Goal: Information Seeking & Learning: Learn about a topic

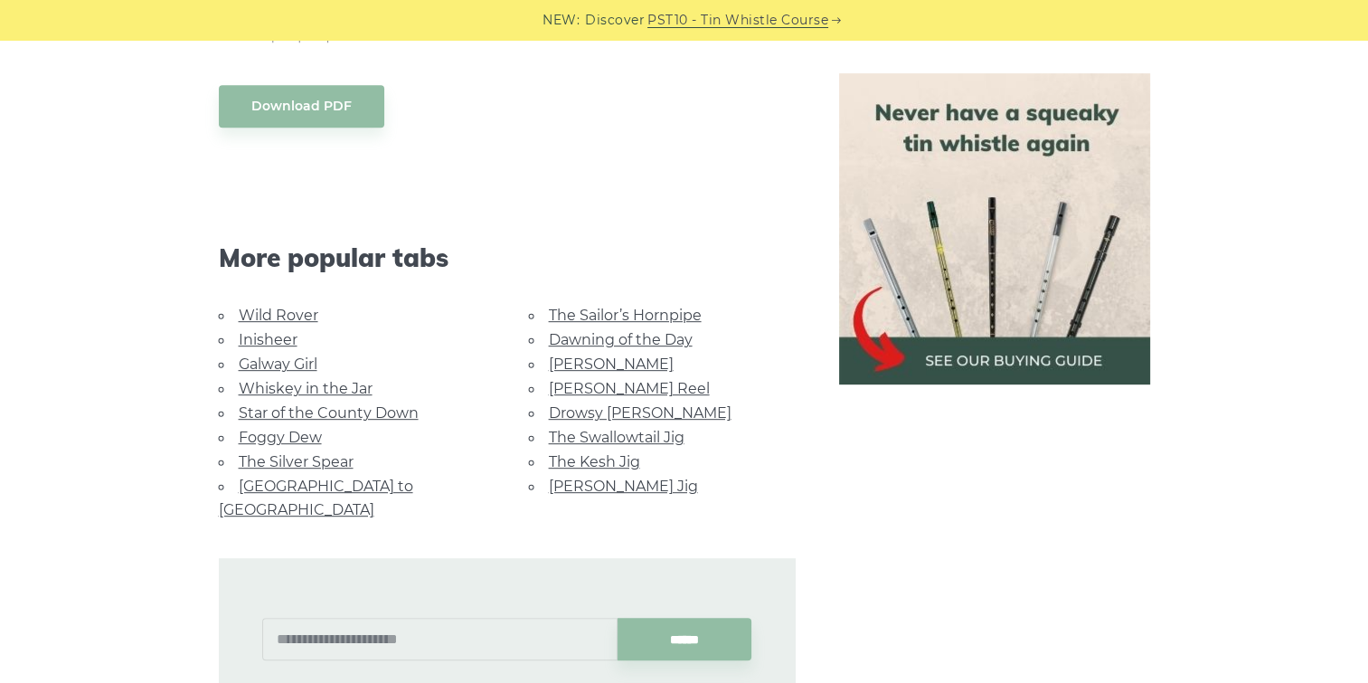
scroll to position [814, 0]
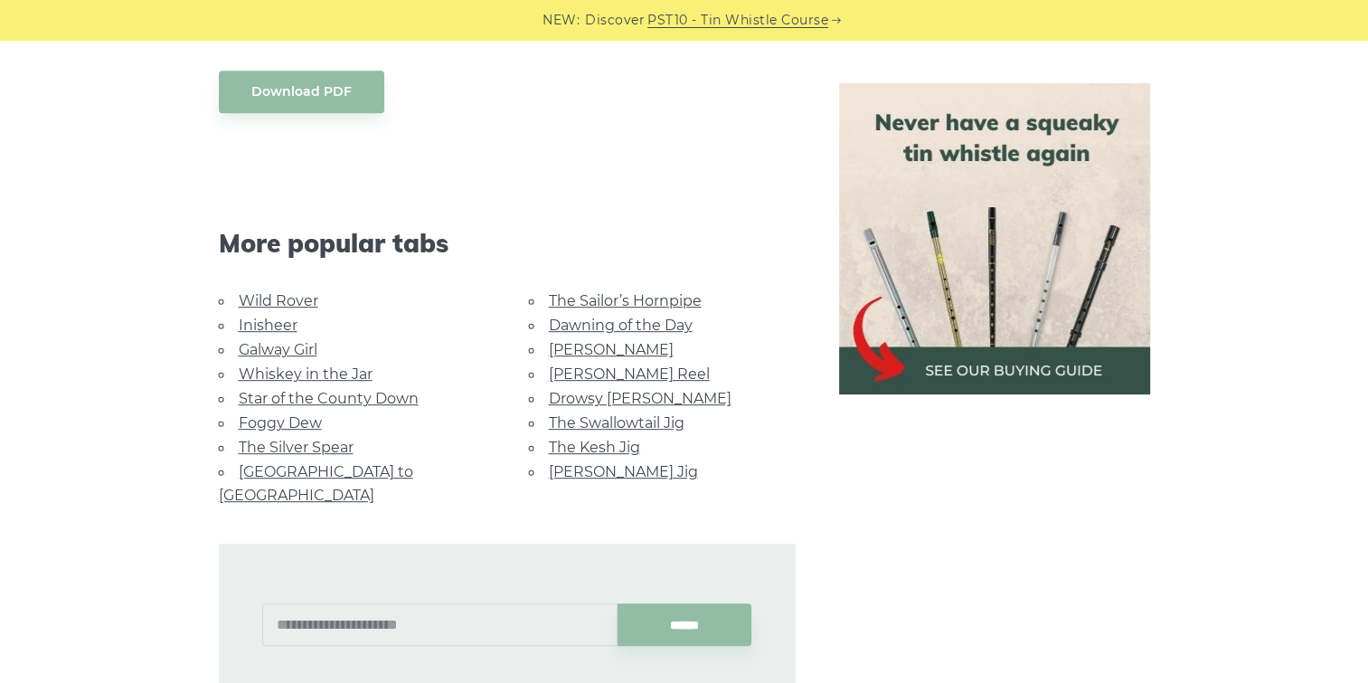
click at [594, 439] on link "The Kesh Jig" at bounding box center [594, 447] width 91 height 17
click at [638, 394] on link "Drowsy [PERSON_NAME]" at bounding box center [640, 398] width 183 height 17
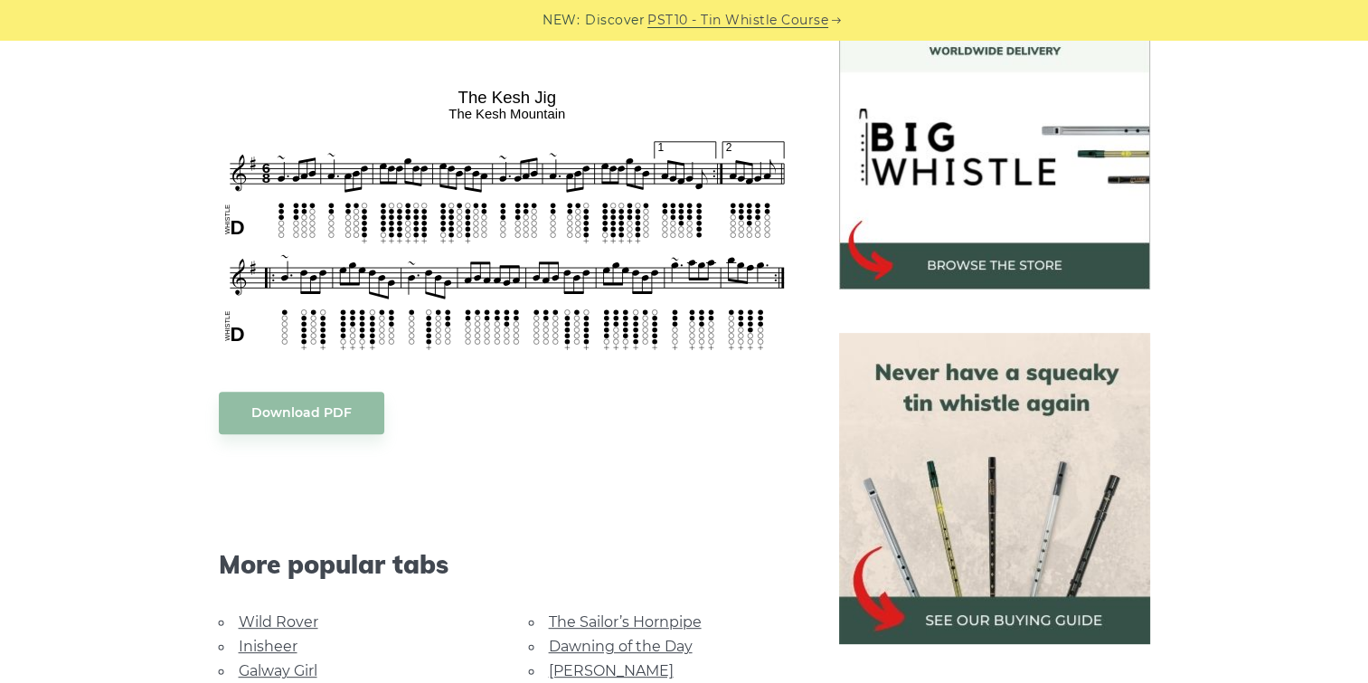
scroll to position [543, 0]
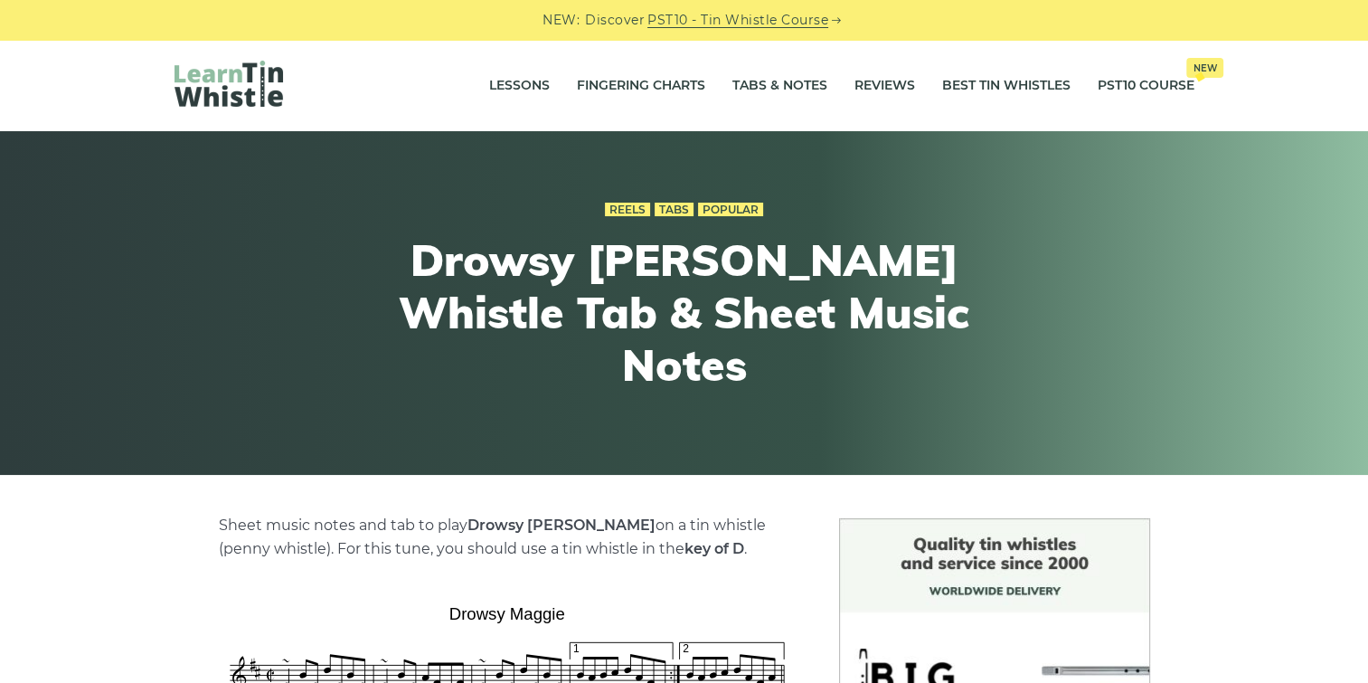
click at [772, 18] on link "PST10 - Tin Whistle Course" at bounding box center [737, 20] width 181 height 21
click at [513, 79] on link "Lessons" at bounding box center [519, 85] width 61 height 45
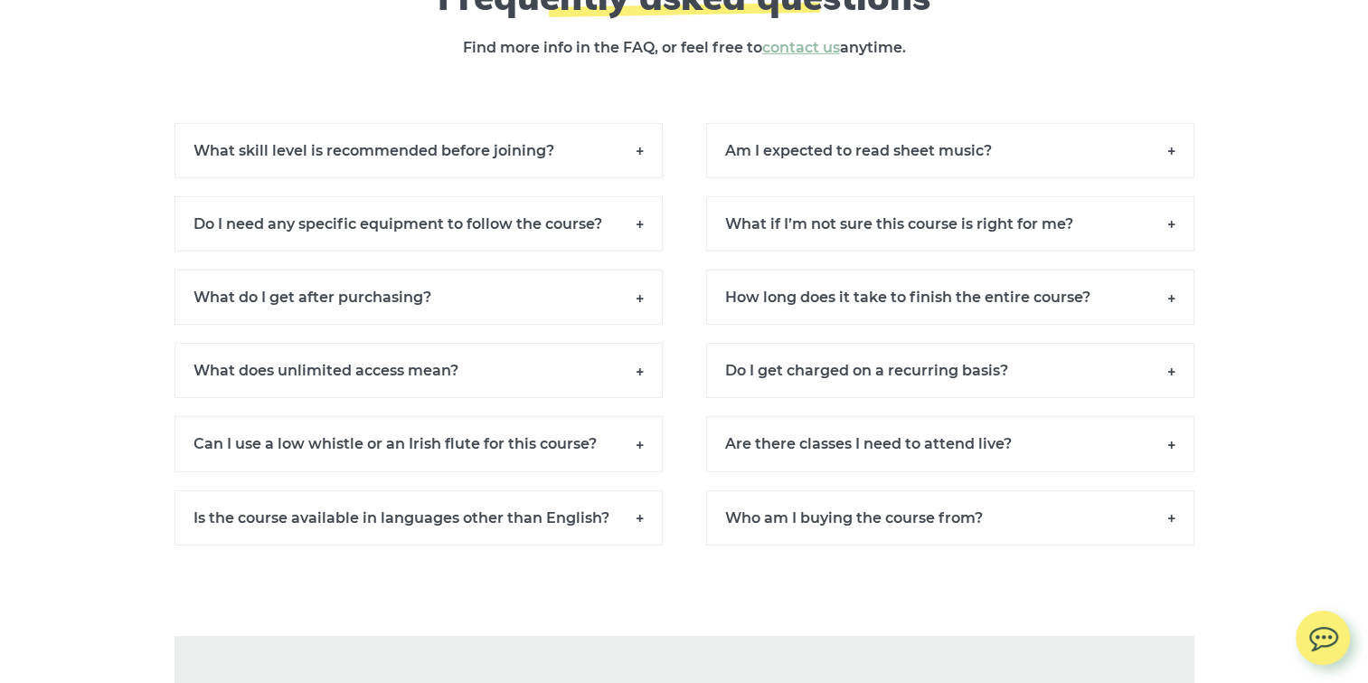
scroll to position [12478, 0]
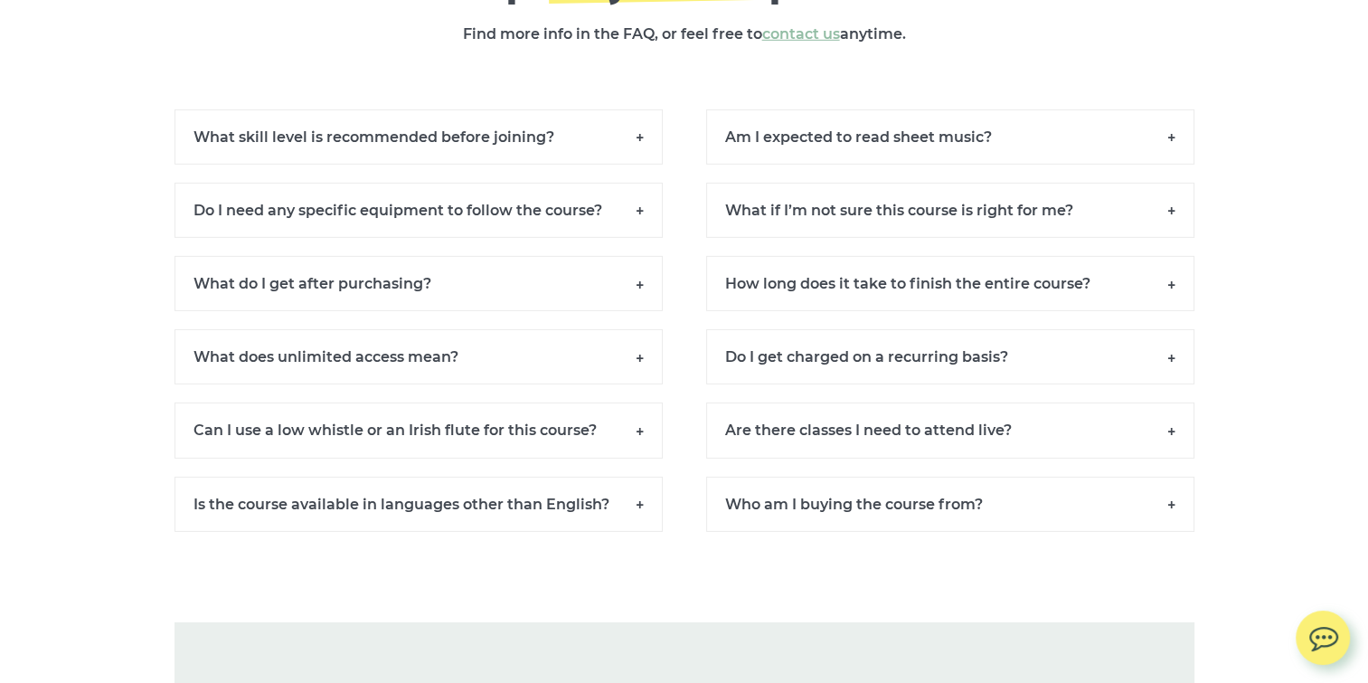
click at [1175, 224] on h6 "What if I’m not sure this course is right for me?" at bounding box center [950, 210] width 488 height 55
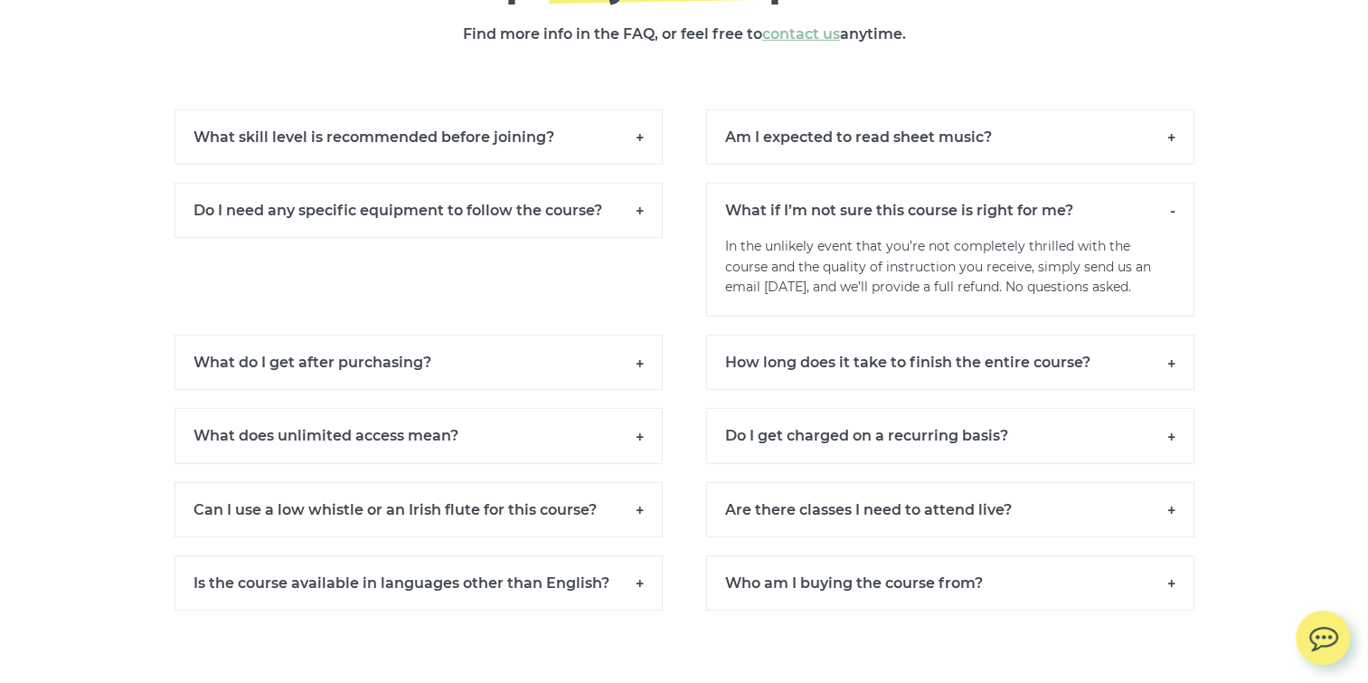
click at [638, 149] on h6 "What skill level is recommended before joining?" at bounding box center [419, 136] width 488 height 55
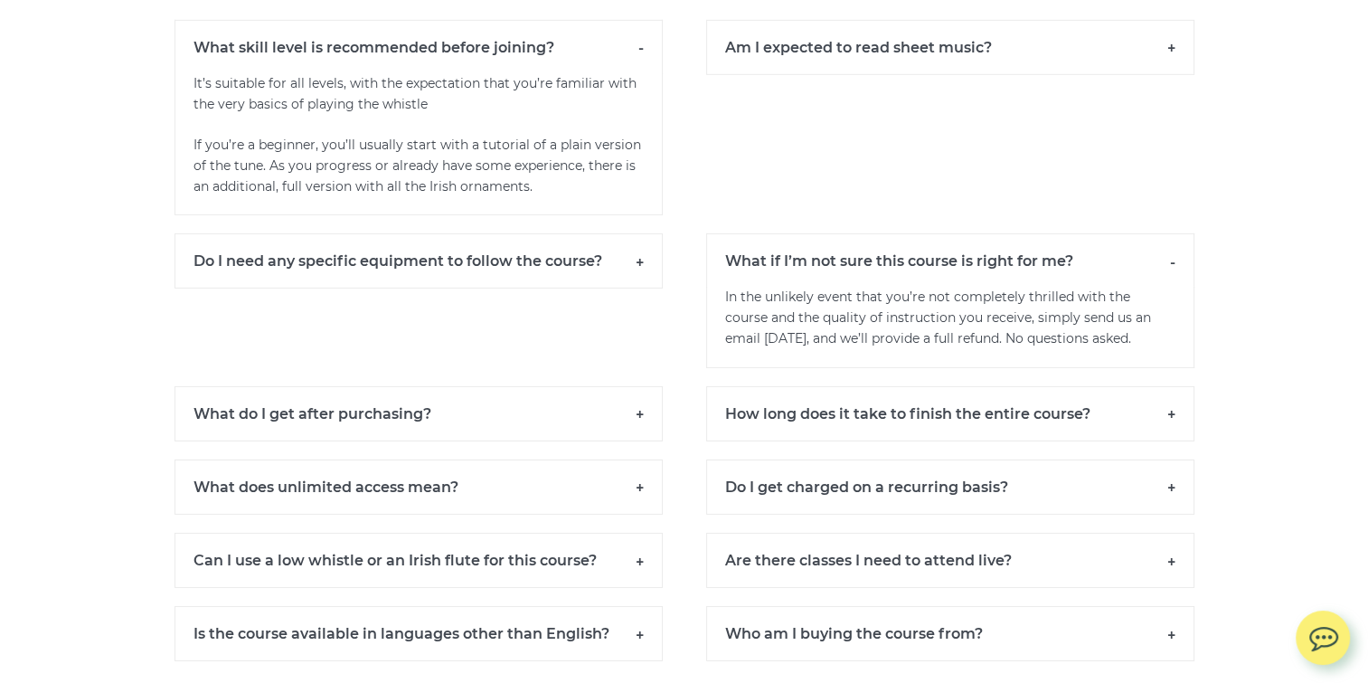
scroll to position [12659, 0]
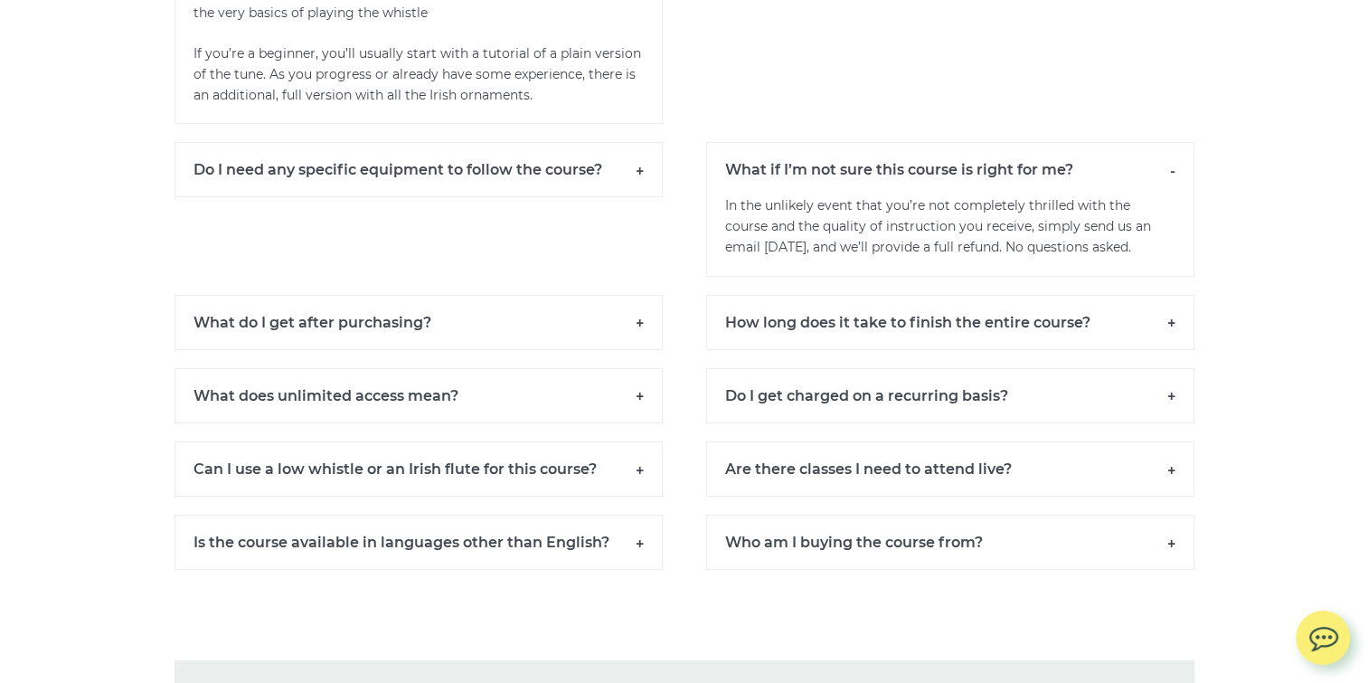
click at [637, 187] on h6 "Do I need any specific equipment to follow the course?" at bounding box center [419, 169] width 488 height 55
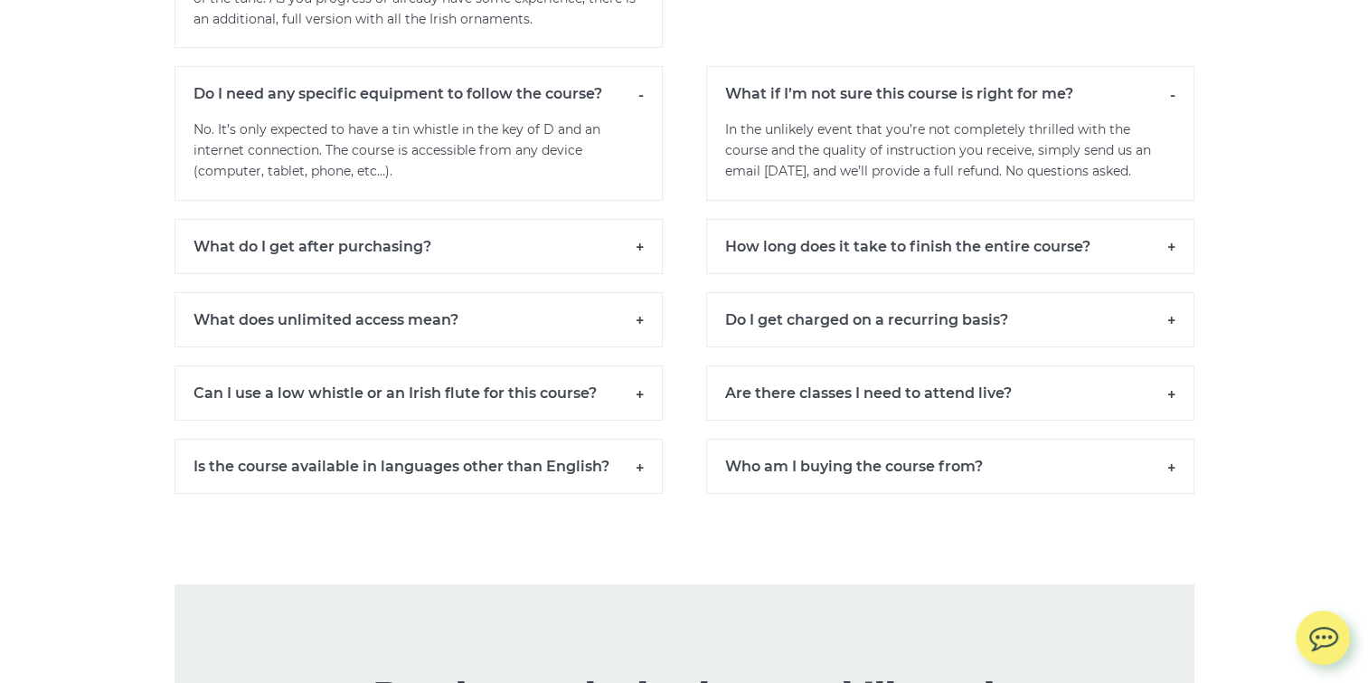
scroll to position [12840, 0]
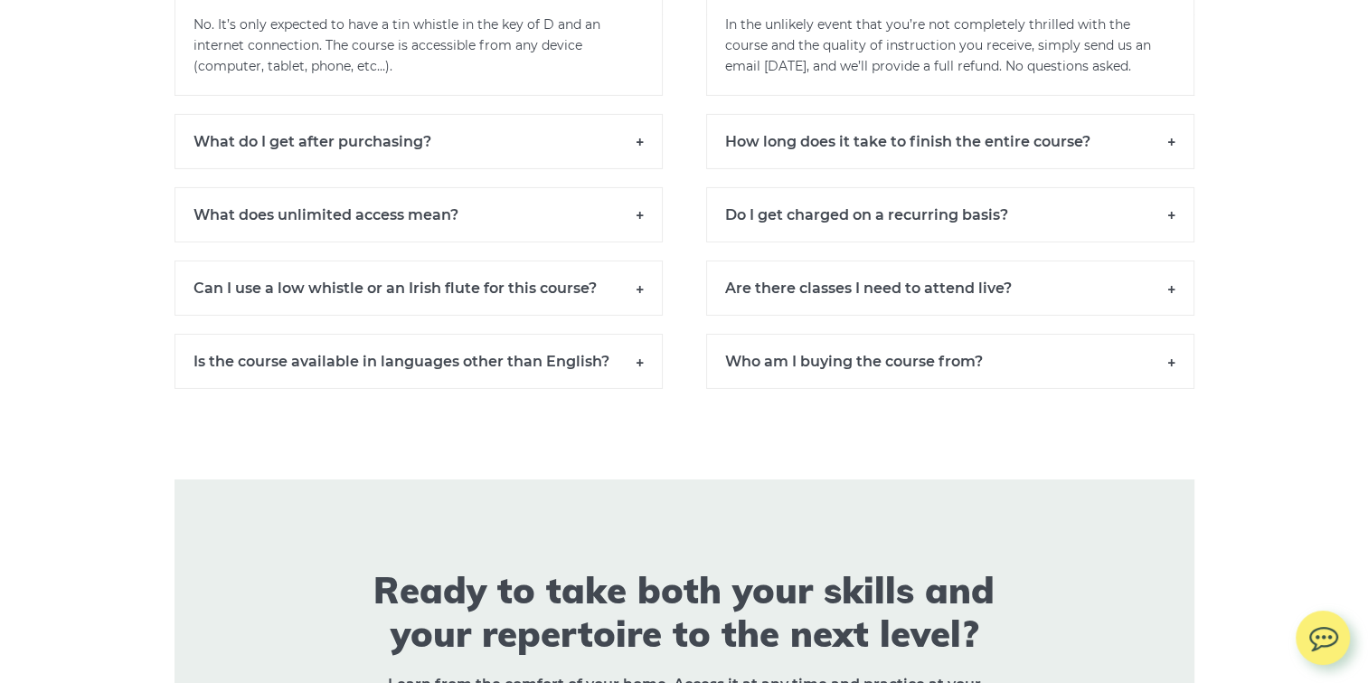
click at [640, 303] on h6 "Can I use a low whistle or an Irish flute for this course?" at bounding box center [419, 287] width 488 height 55
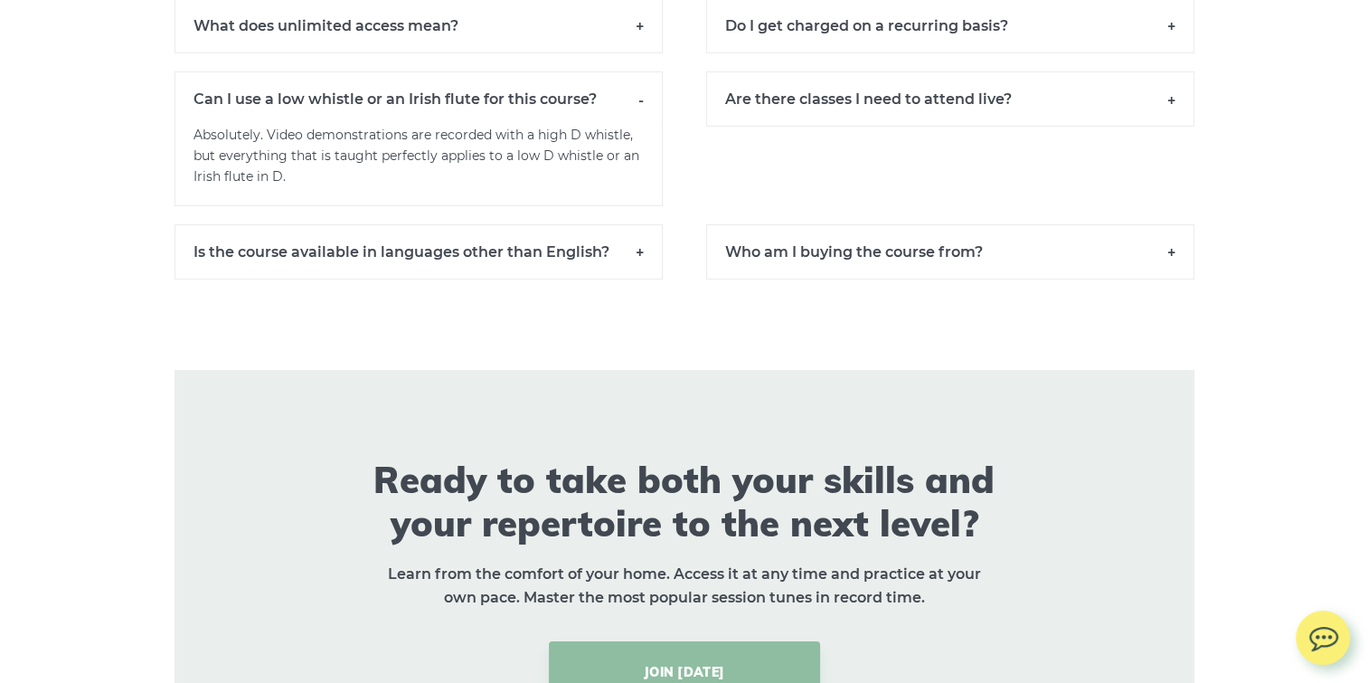
scroll to position [13021, 0]
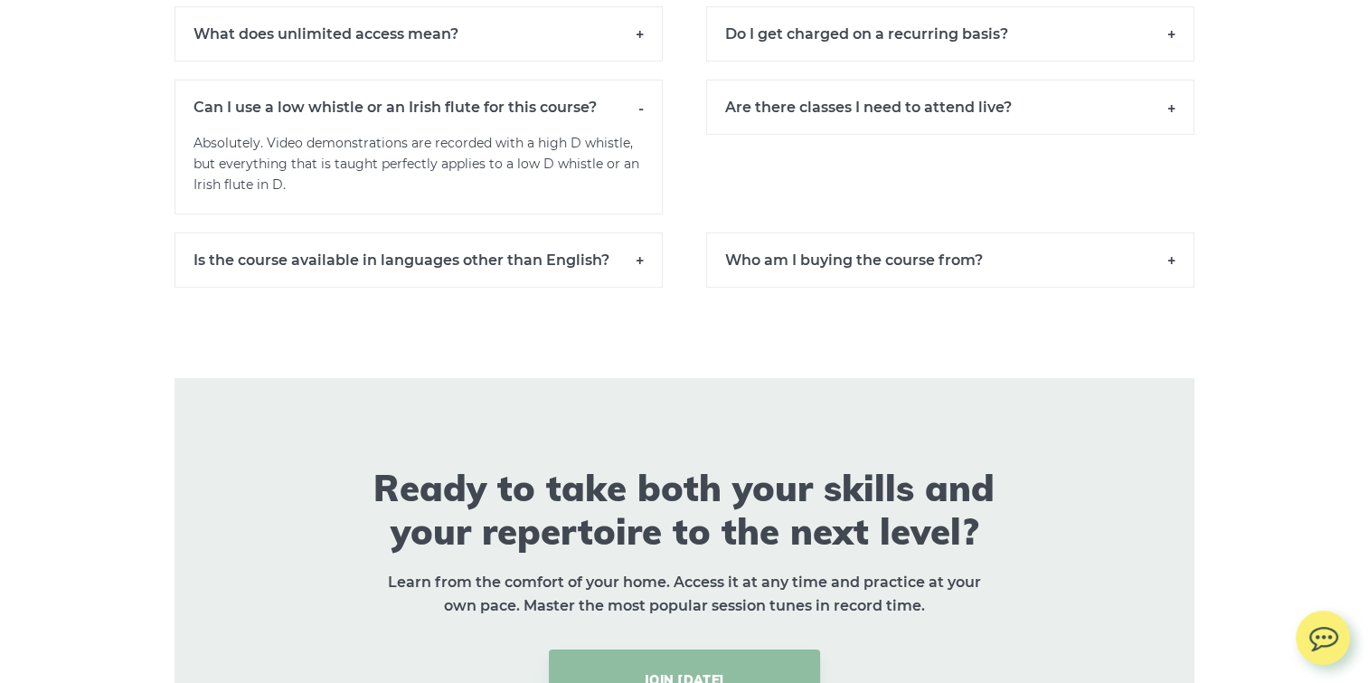
click at [637, 269] on h6 "Is the course available in languages other than English?" at bounding box center [419, 259] width 488 height 55
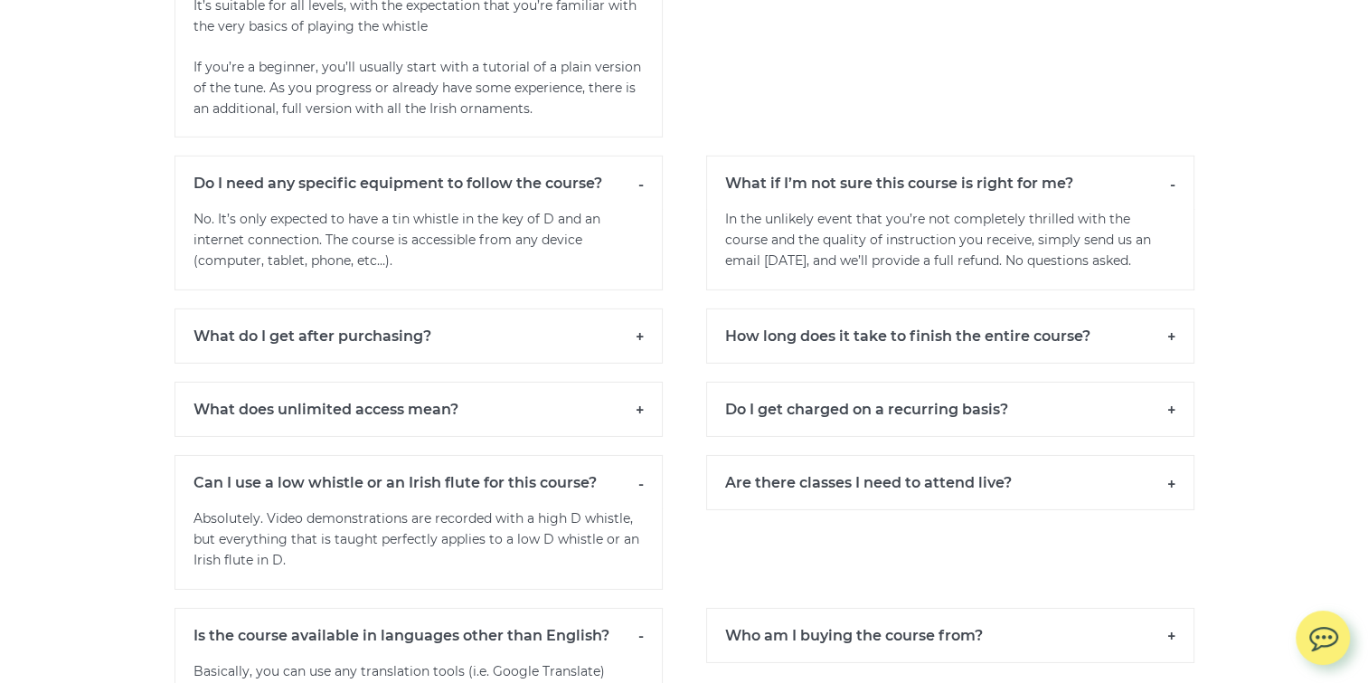
scroll to position [12478, 0]
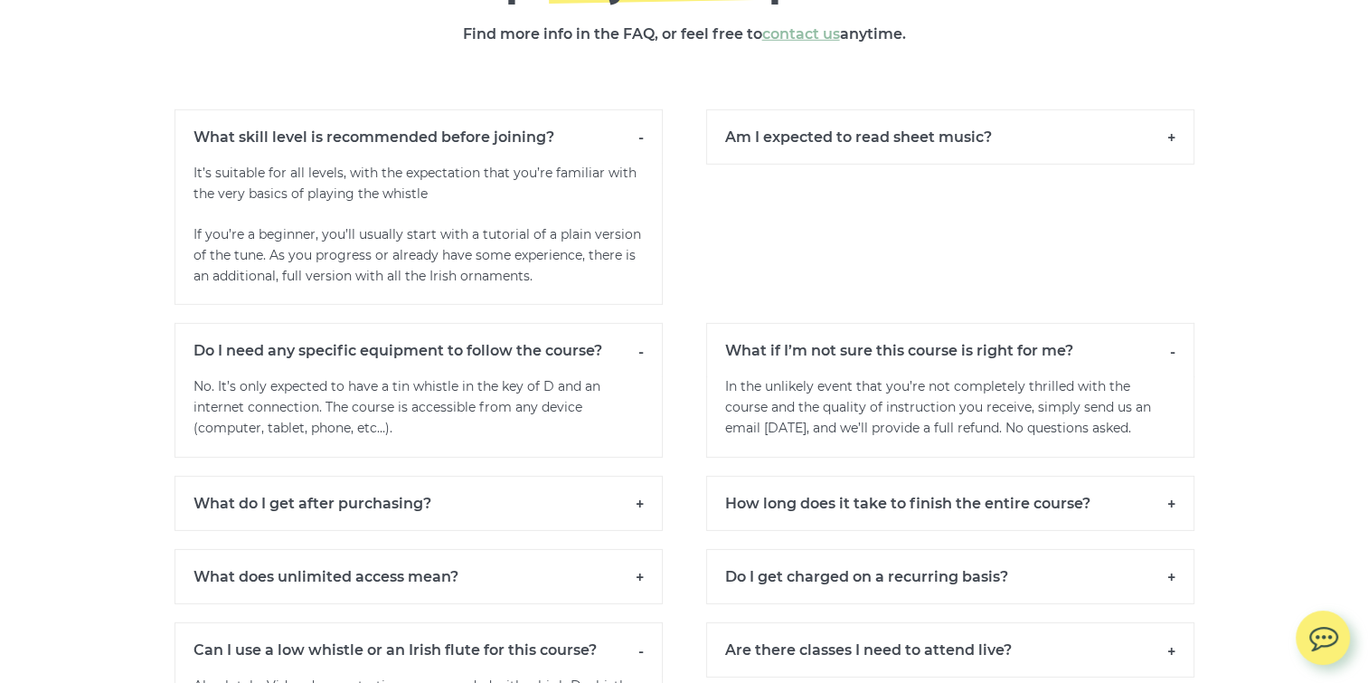
click at [1173, 148] on h6 "Am I expected to read sheet music?" at bounding box center [950, 136] width 488 height 55
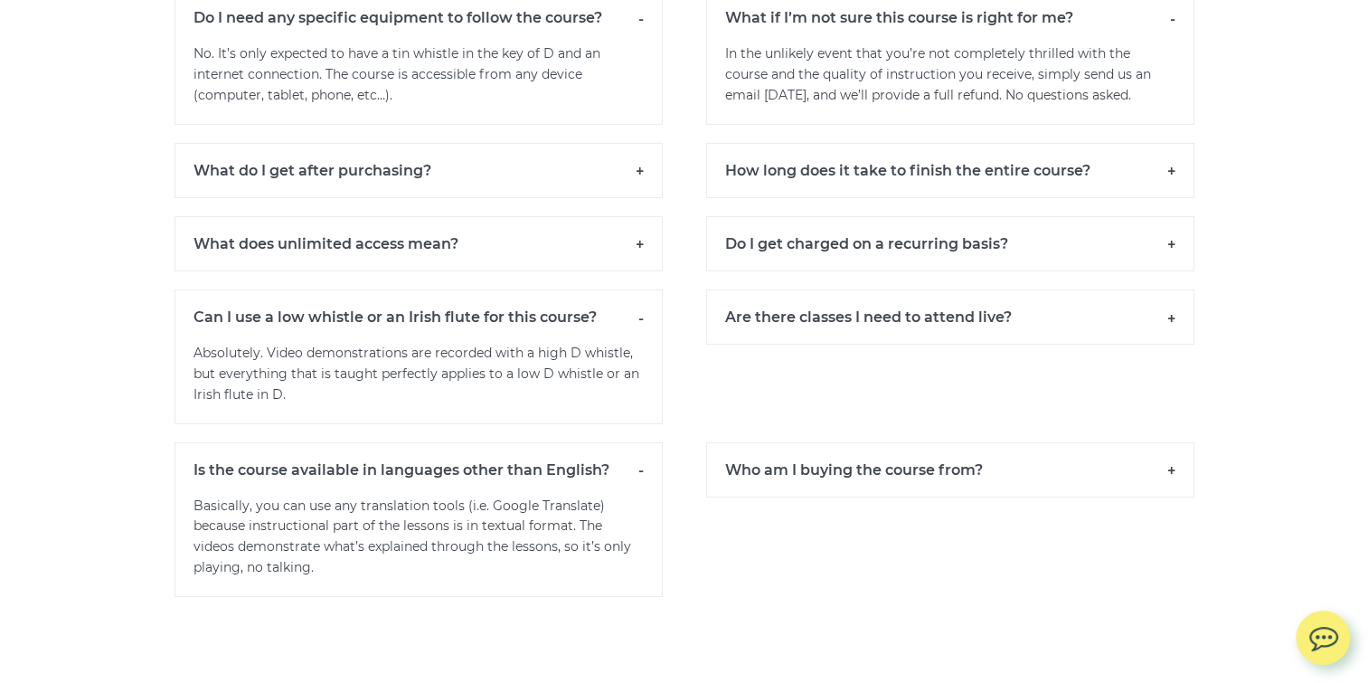
scroll to position [12840, 0]
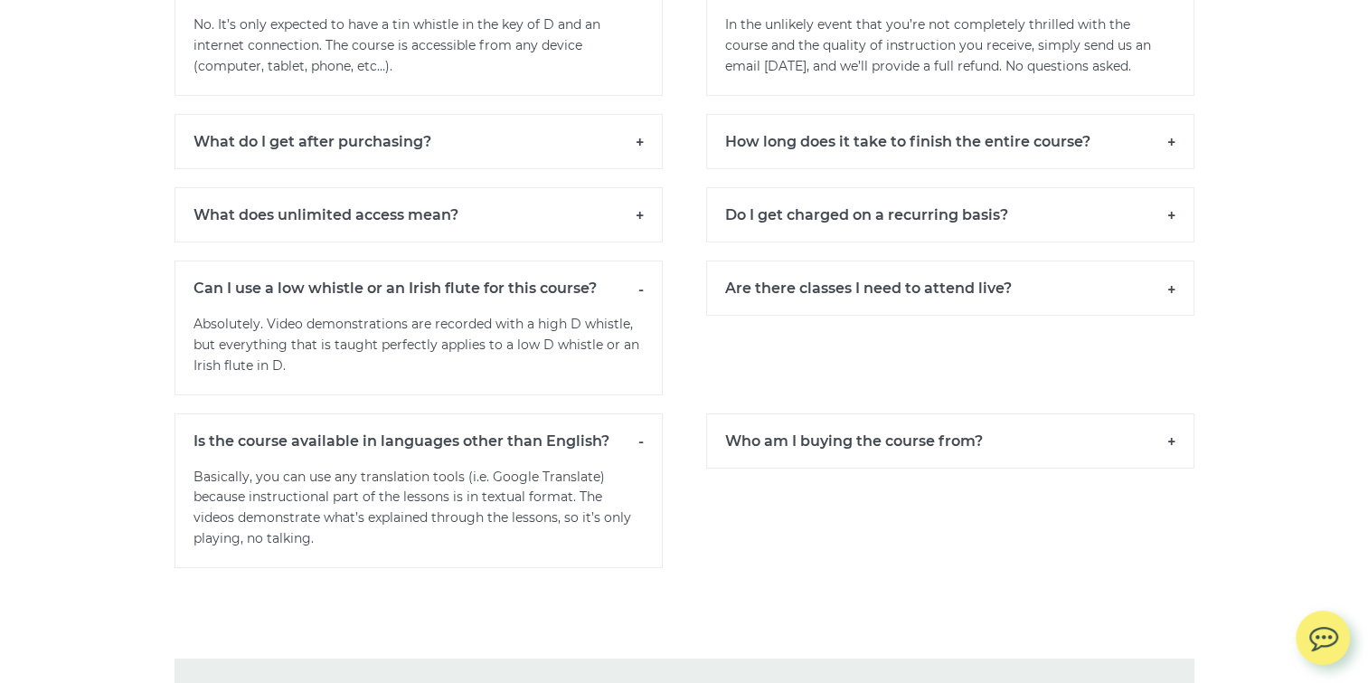
click at [1169, 223] on h6 "Do I get charged on a recurring basis?" at bounding box center [950, 214] width 488 height 55
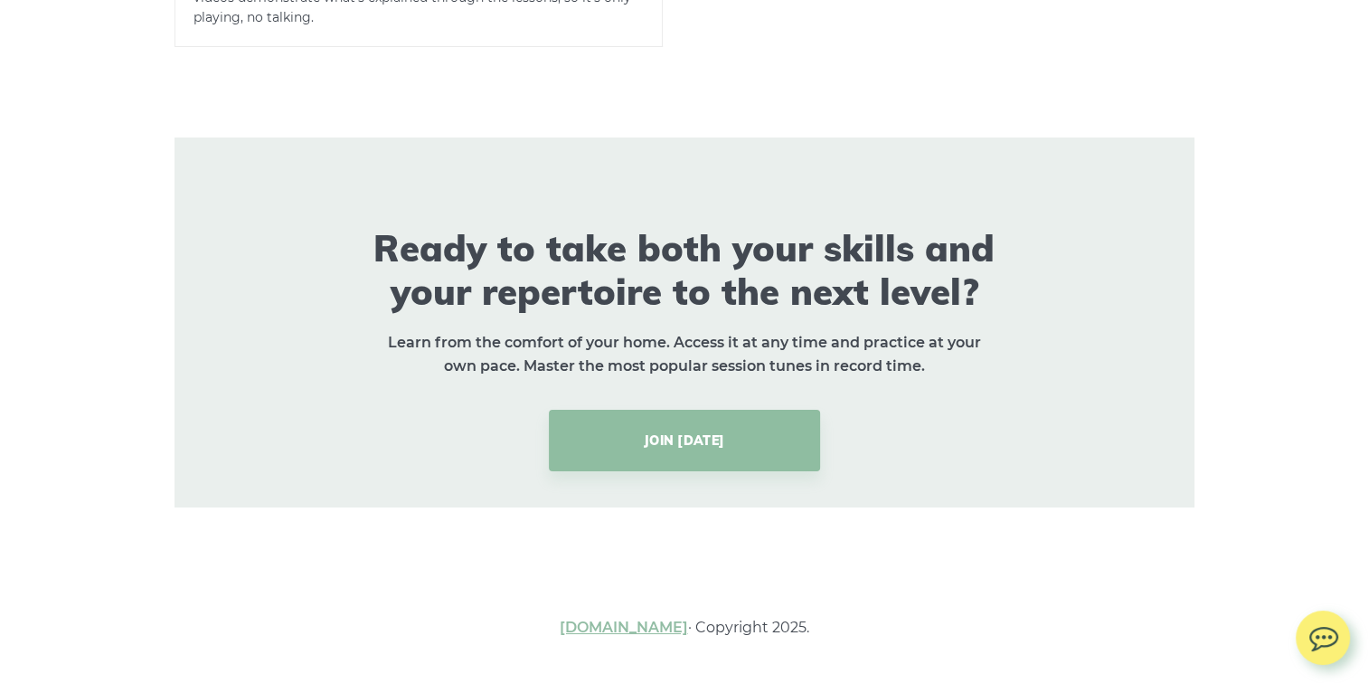
scroll to position [13069, 0]
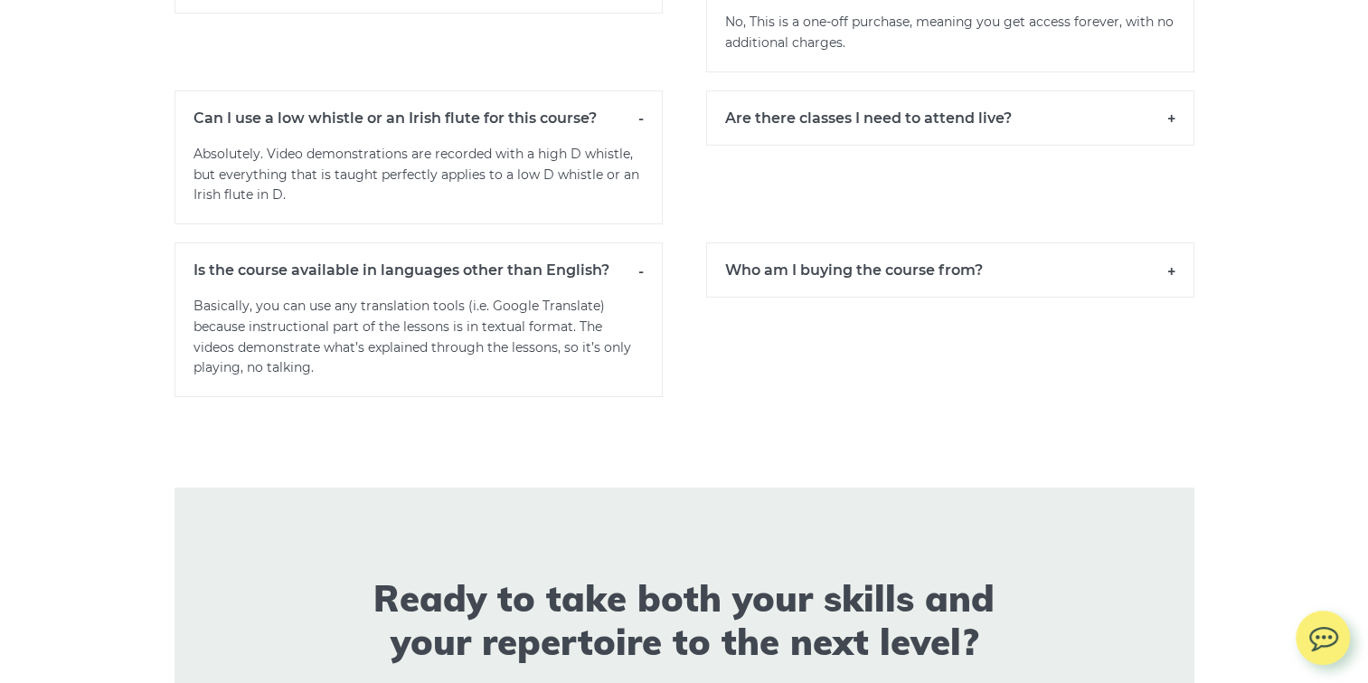
click at [1172, 283] on h6 "Who am I buying the course from?" at bounding box center [950, 269] width 488 height 55
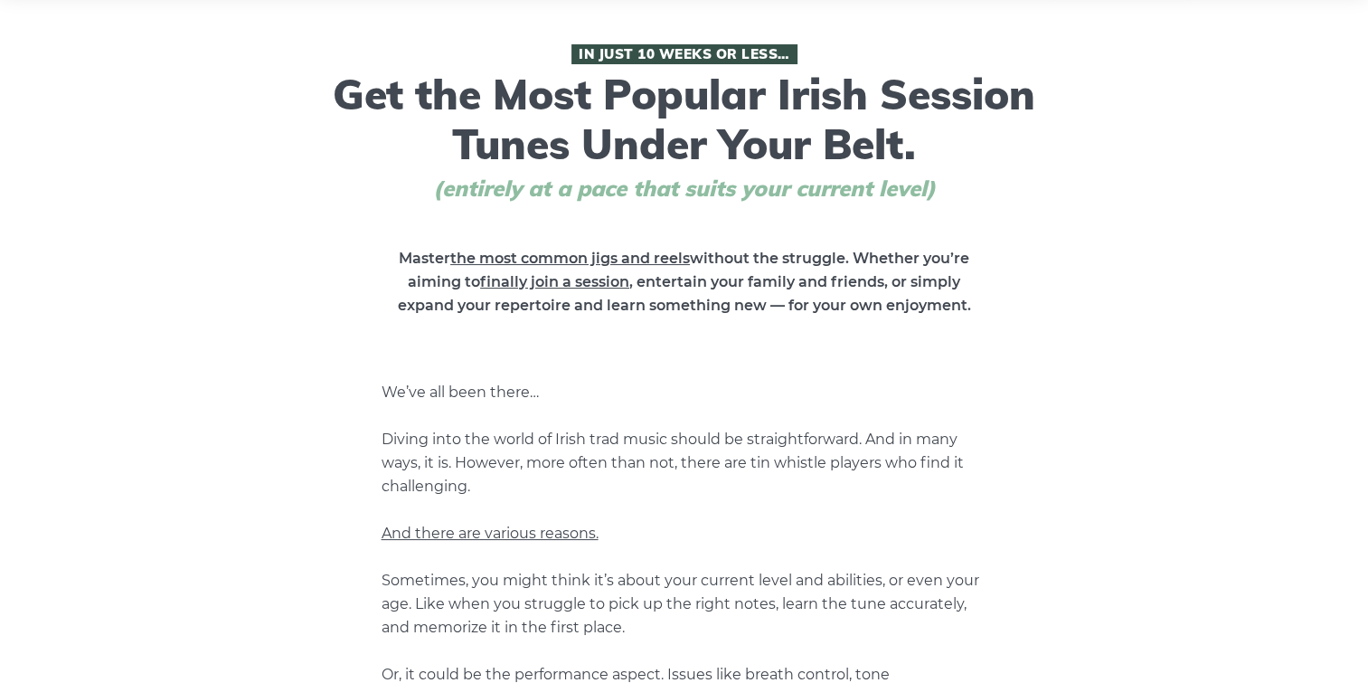
scroll to position [0, 0]
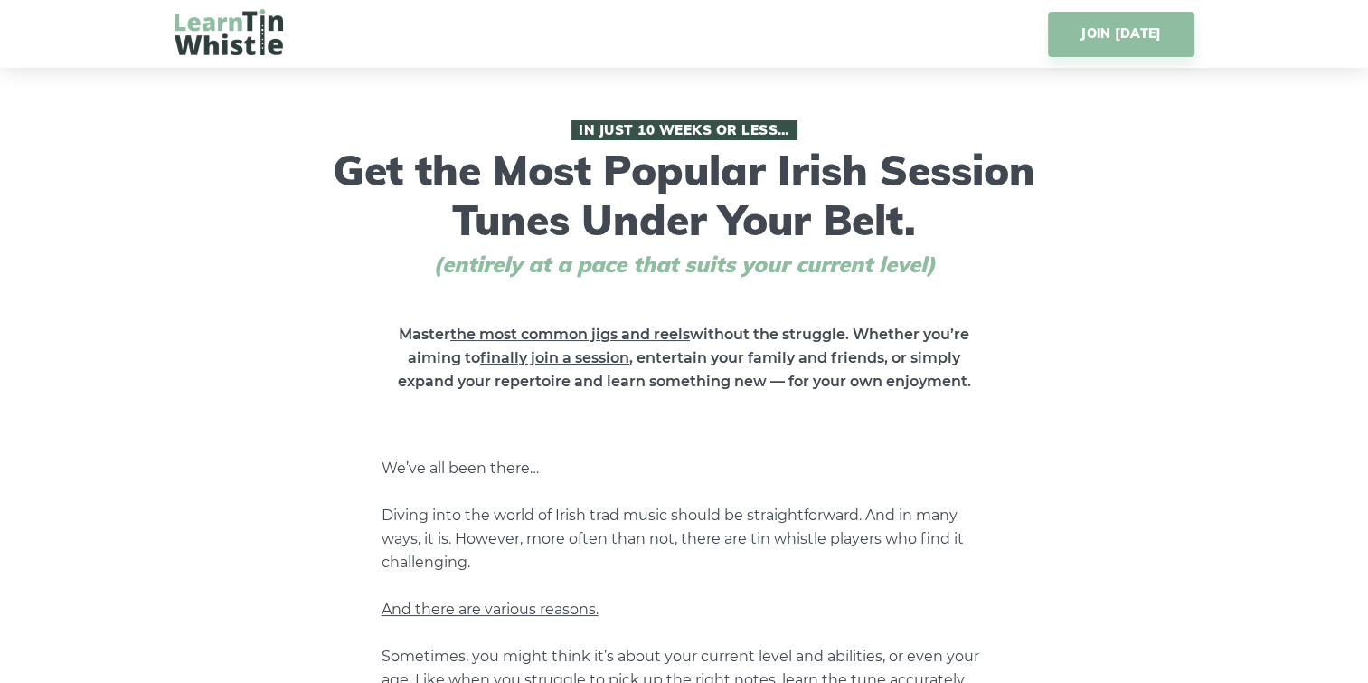
click at [242, 39] on img at bounding box center [229, 32] width 109 height 46
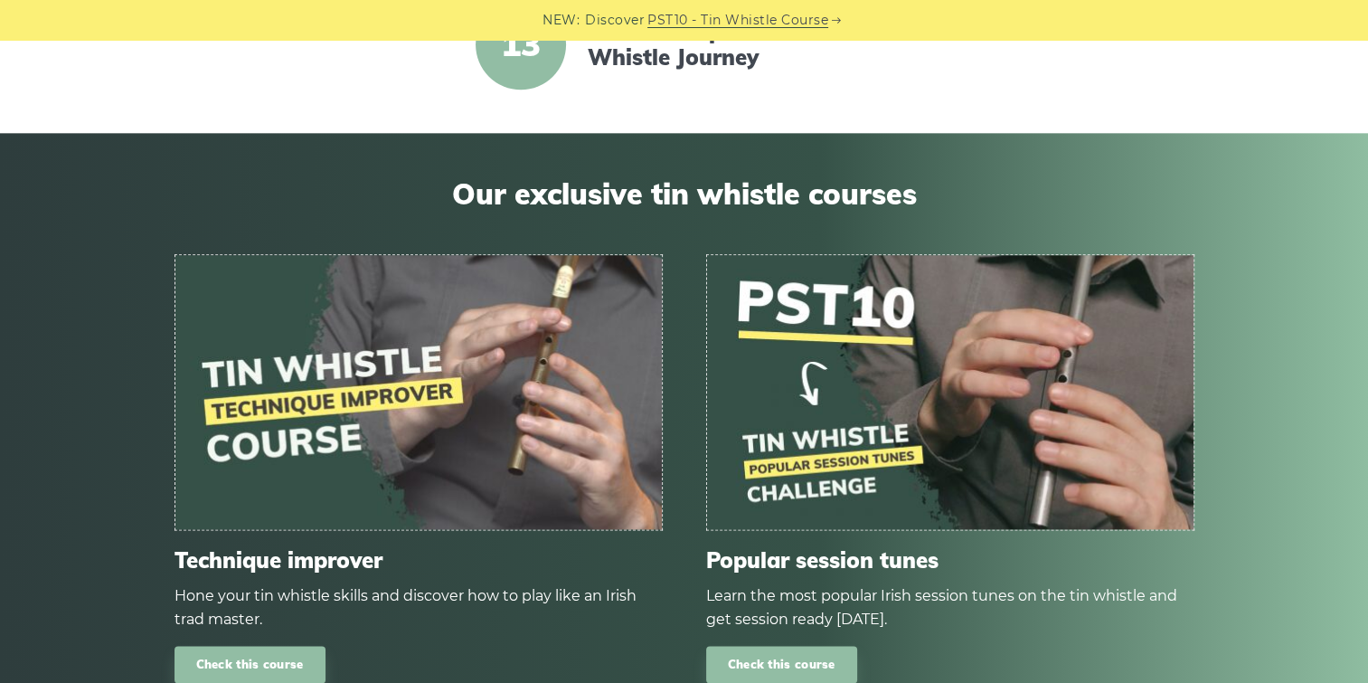
scroll to position [2261, 0]
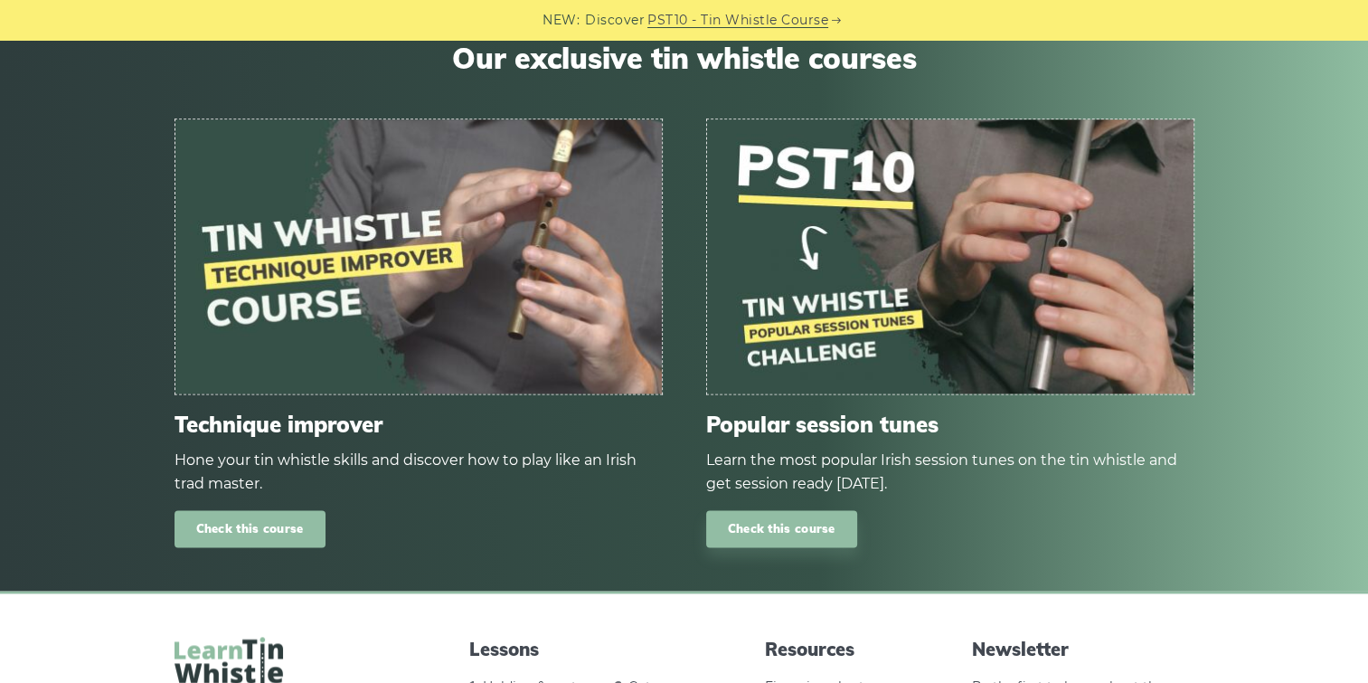
click at [257, 528] on link "Check this course" at bounding box center [250, 528] width 151 height 37
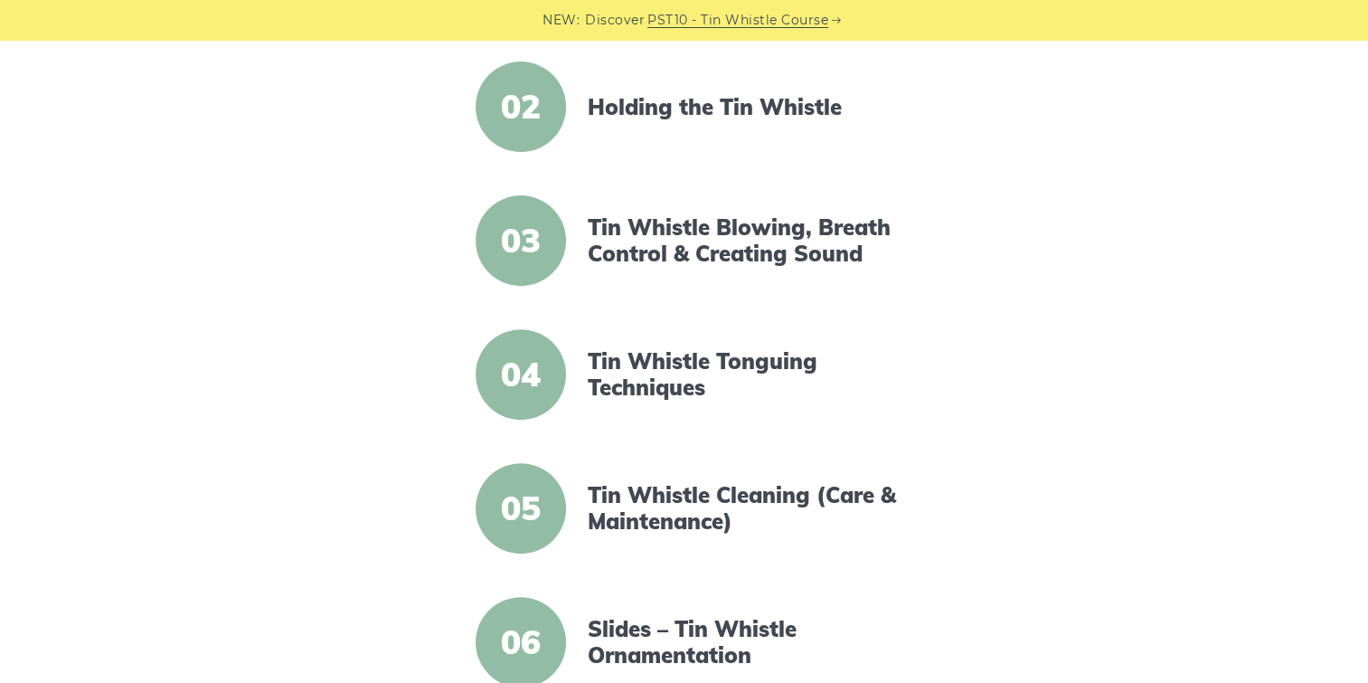
scroll to position [633, 0]
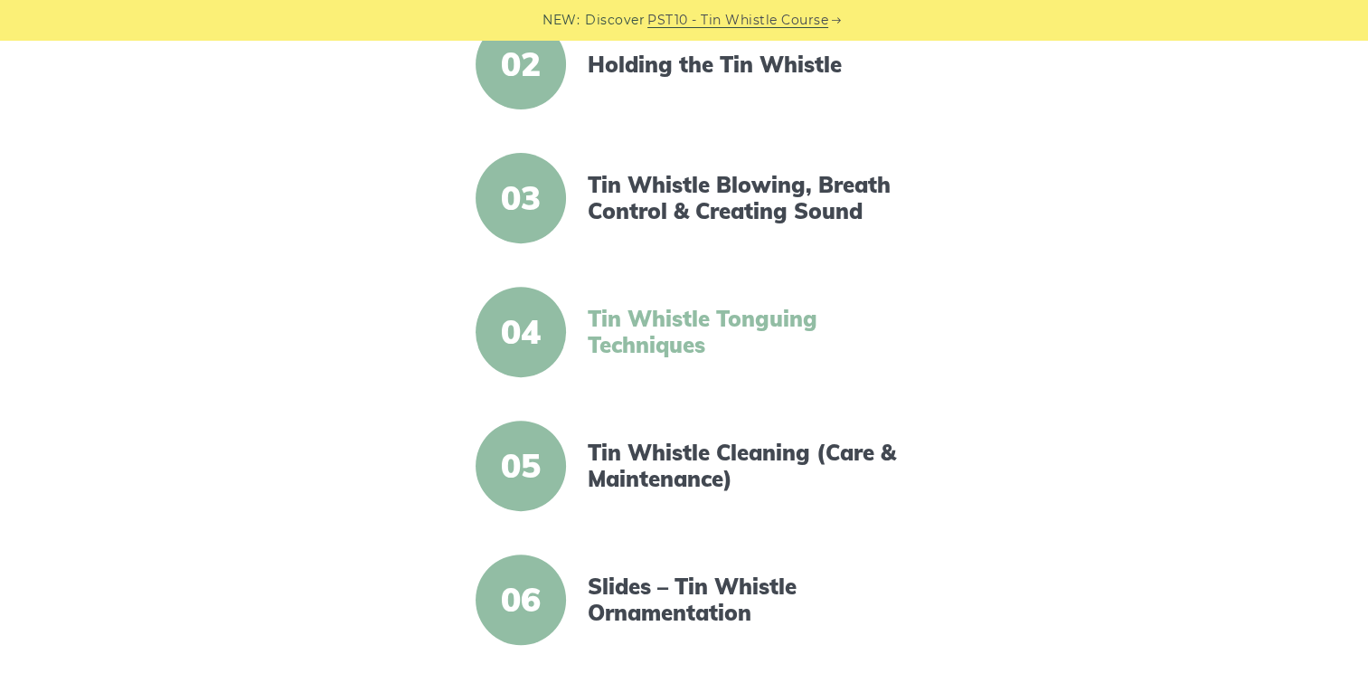
click at [655, 333] on link "Tin Whistle Tonguing Techniques" at bounding box center [743, 332] width 311 height 52
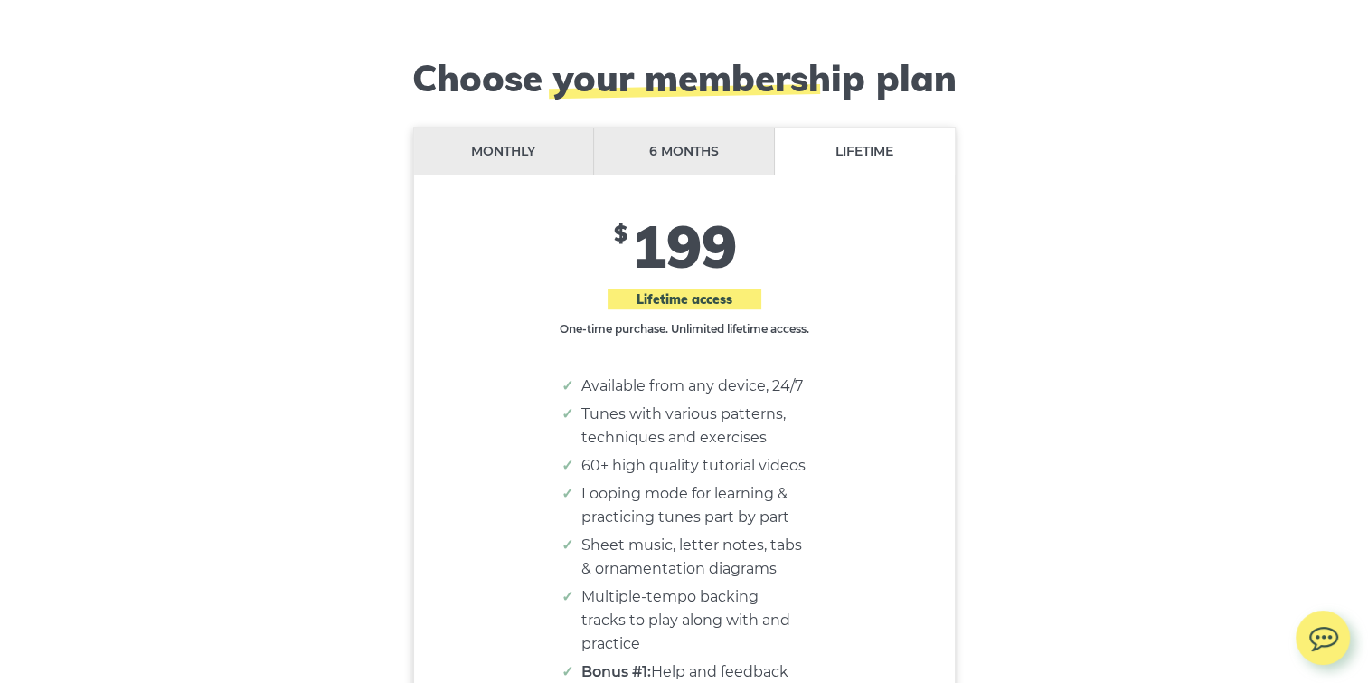
scroll to position [14829, 0]
click at [506, 127] on li "Monthly" at bounding box center [504, 151] width 181 height 48
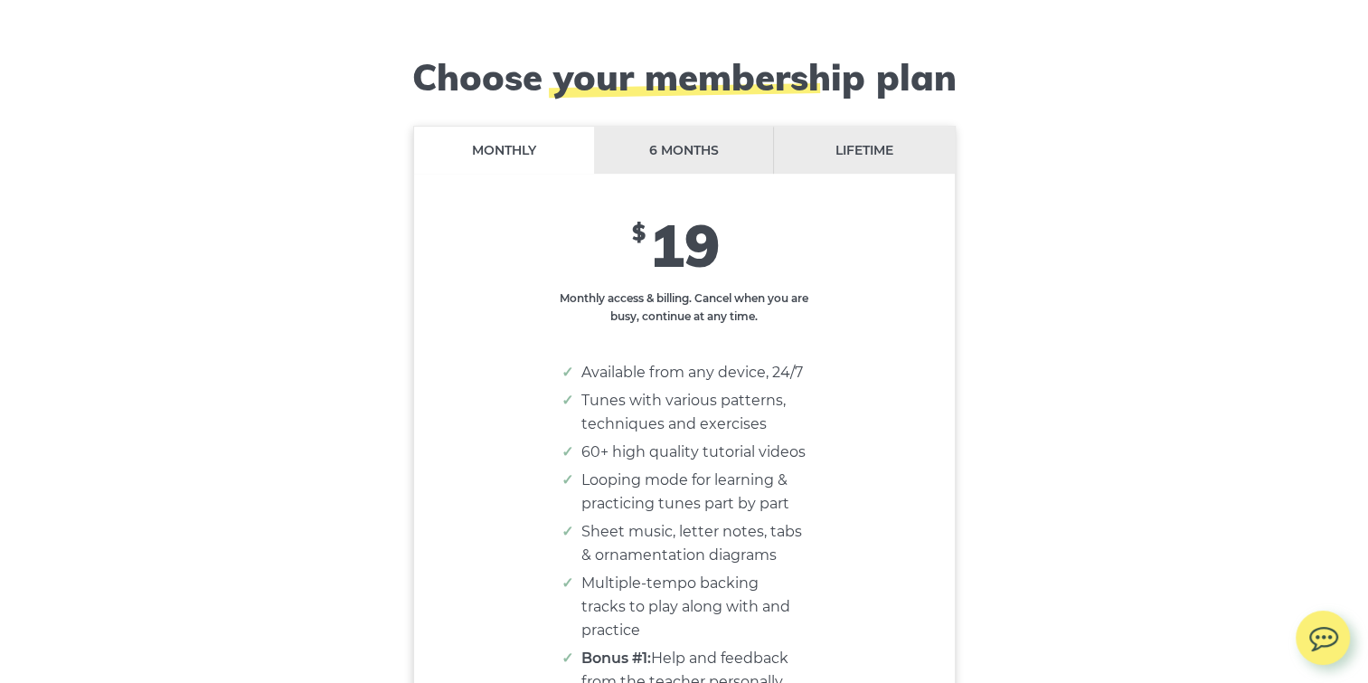
click at [683, 127] on li "6 months" at bounding box center [684, 151] width 181 height 48
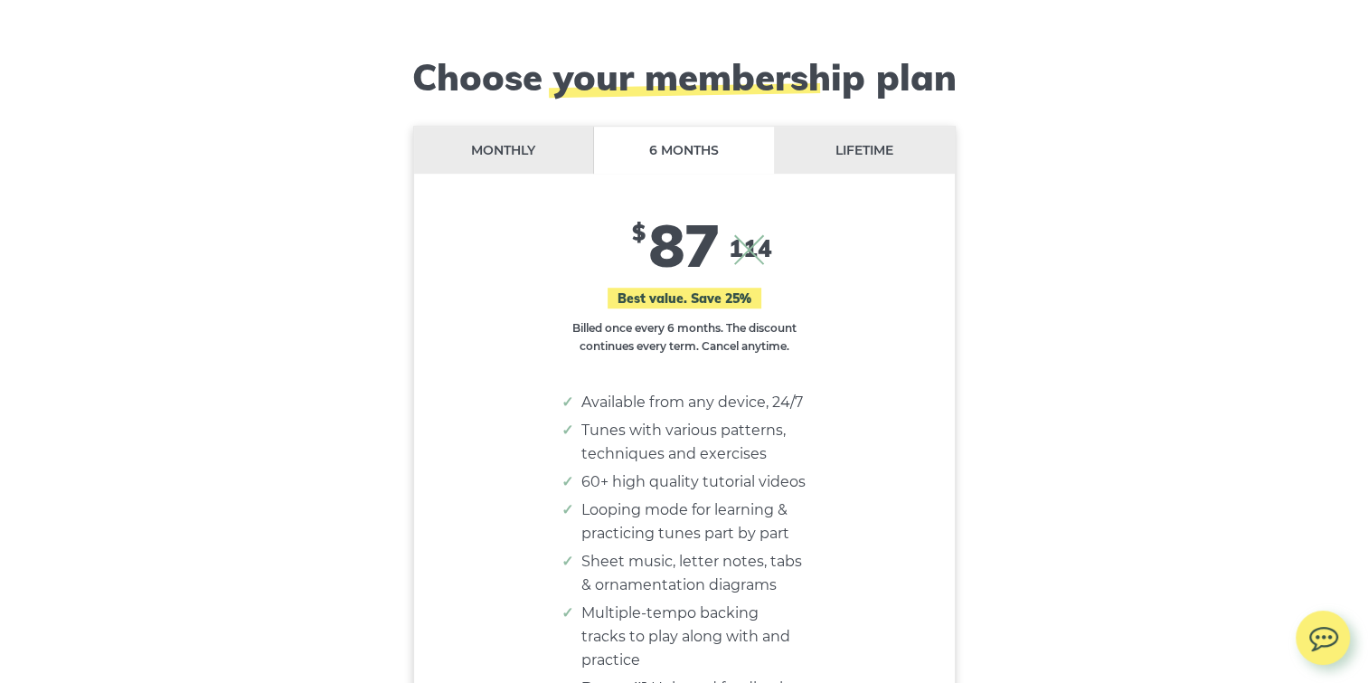
click at [504, 127] on li "Monthly" at bounding box center [504, 151] width 181 height 48
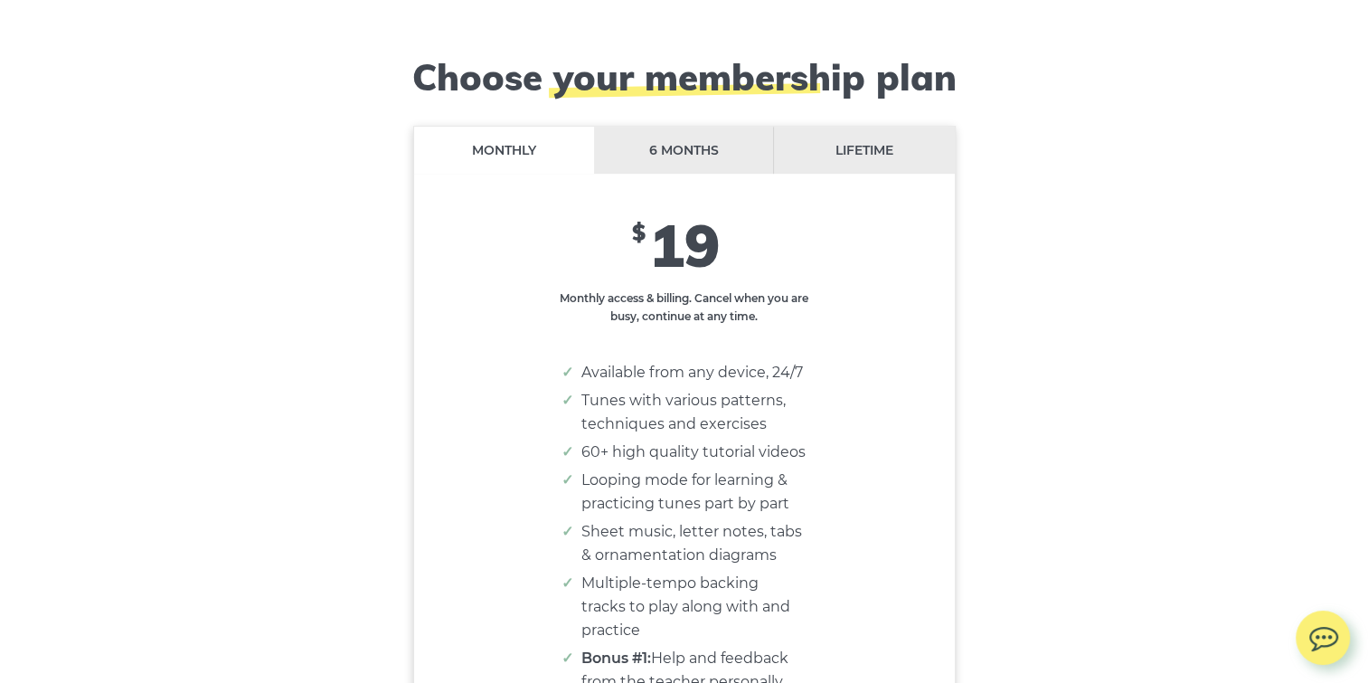
click at [876, 127] on li "Lifetime" at bounding box center [864, 151] width 180 height 48
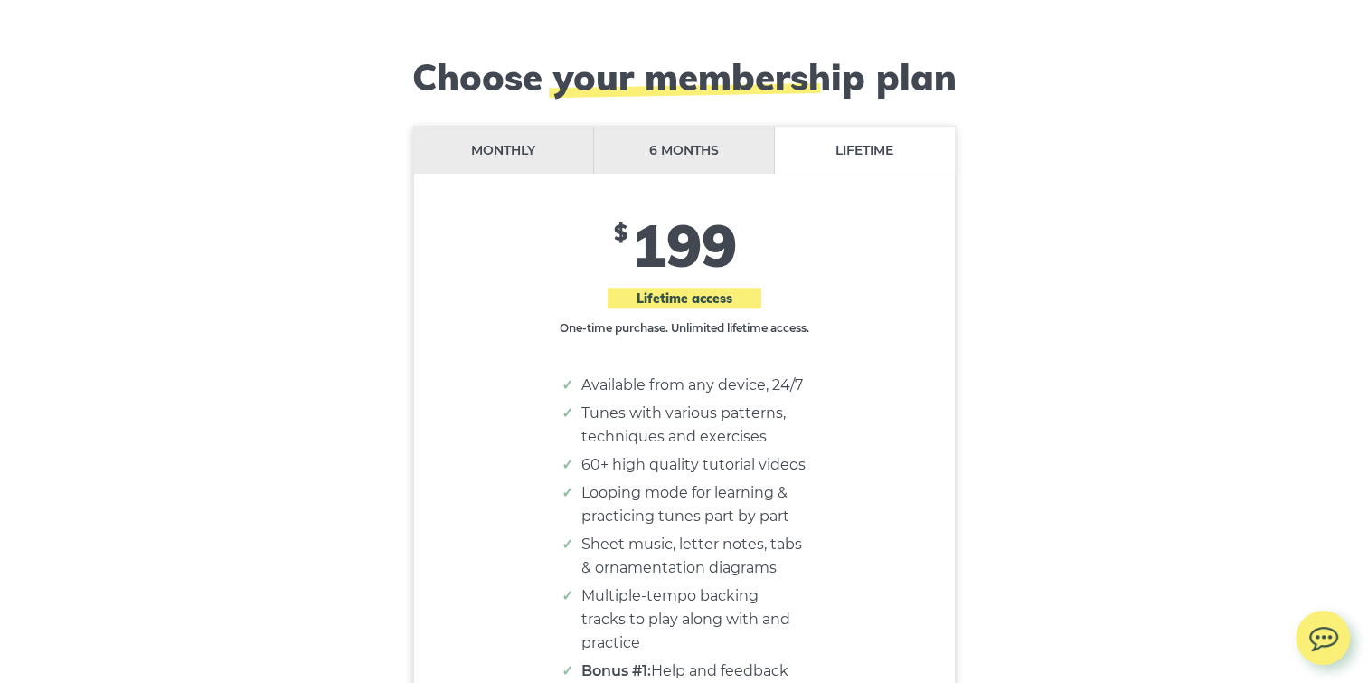
click at [508, 127] on li "Monthly" at bounding box center [504, 151] width 181 height 48
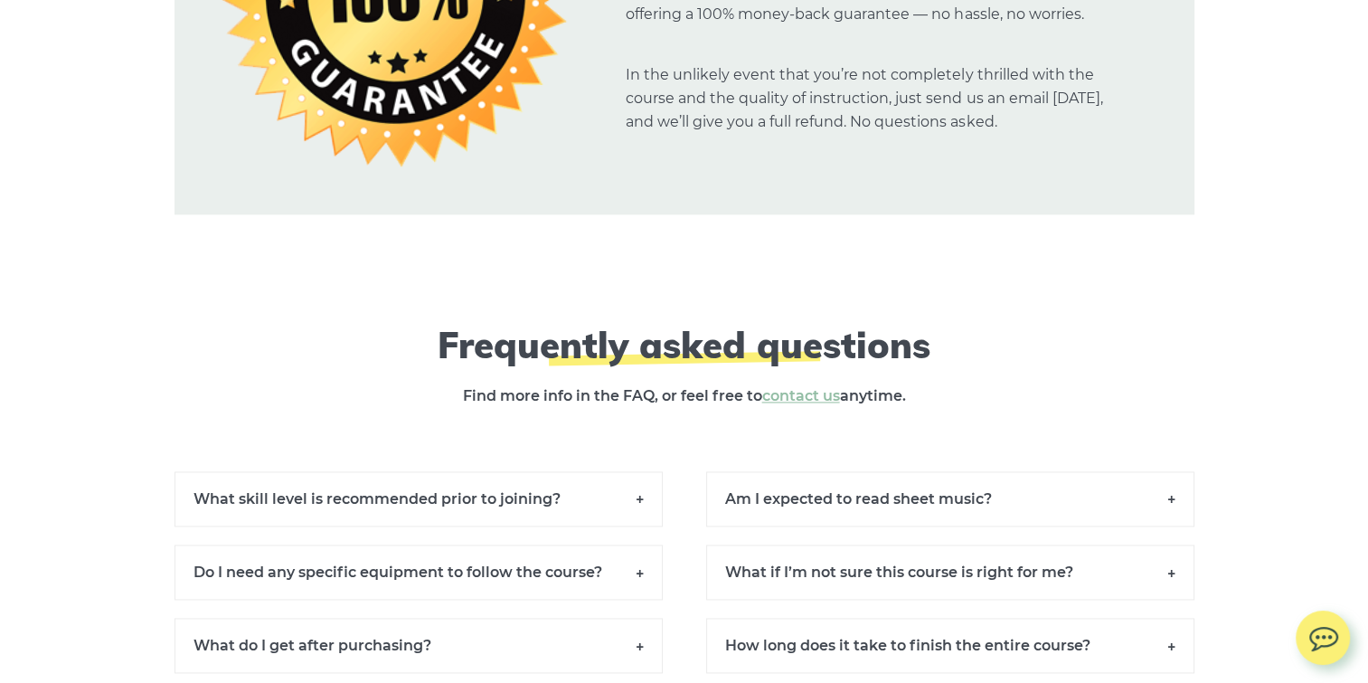
scroll to position [16276, 0]
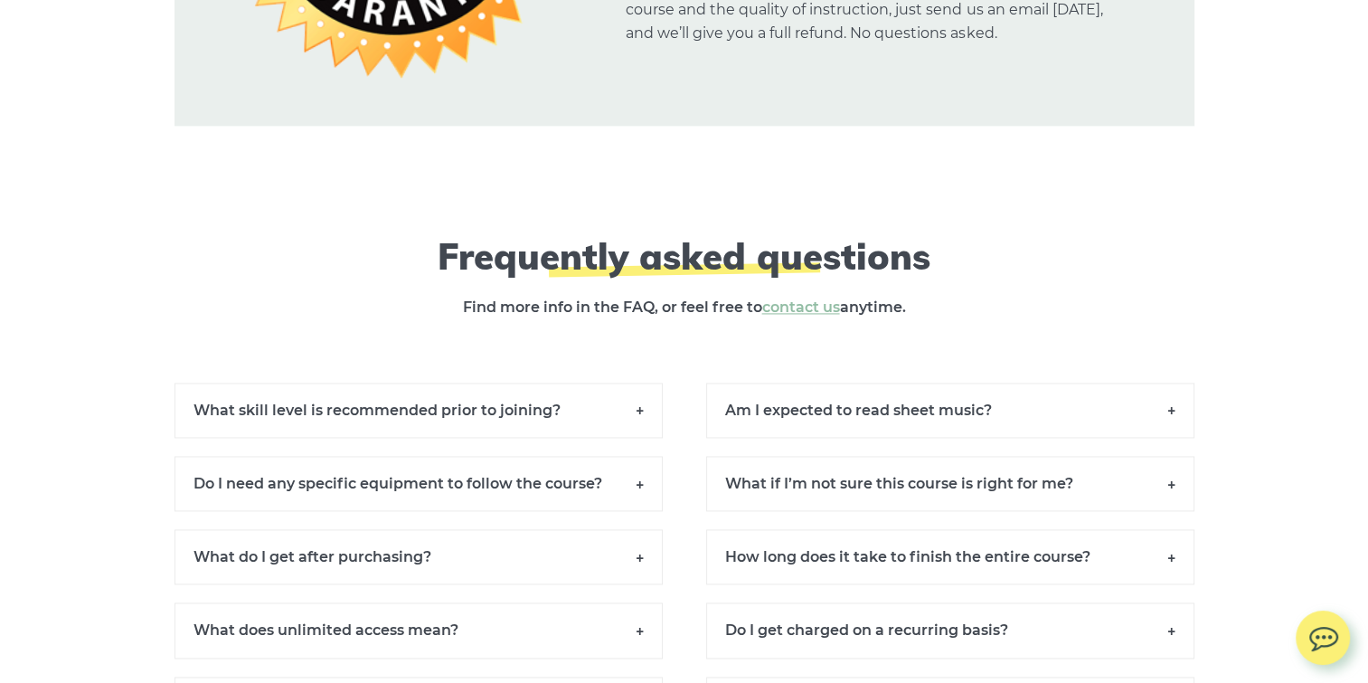
click at [640, 382] on h6 "What skill level is recommended prior to joining?" at bounding box center [419, 409] width 488 height 55
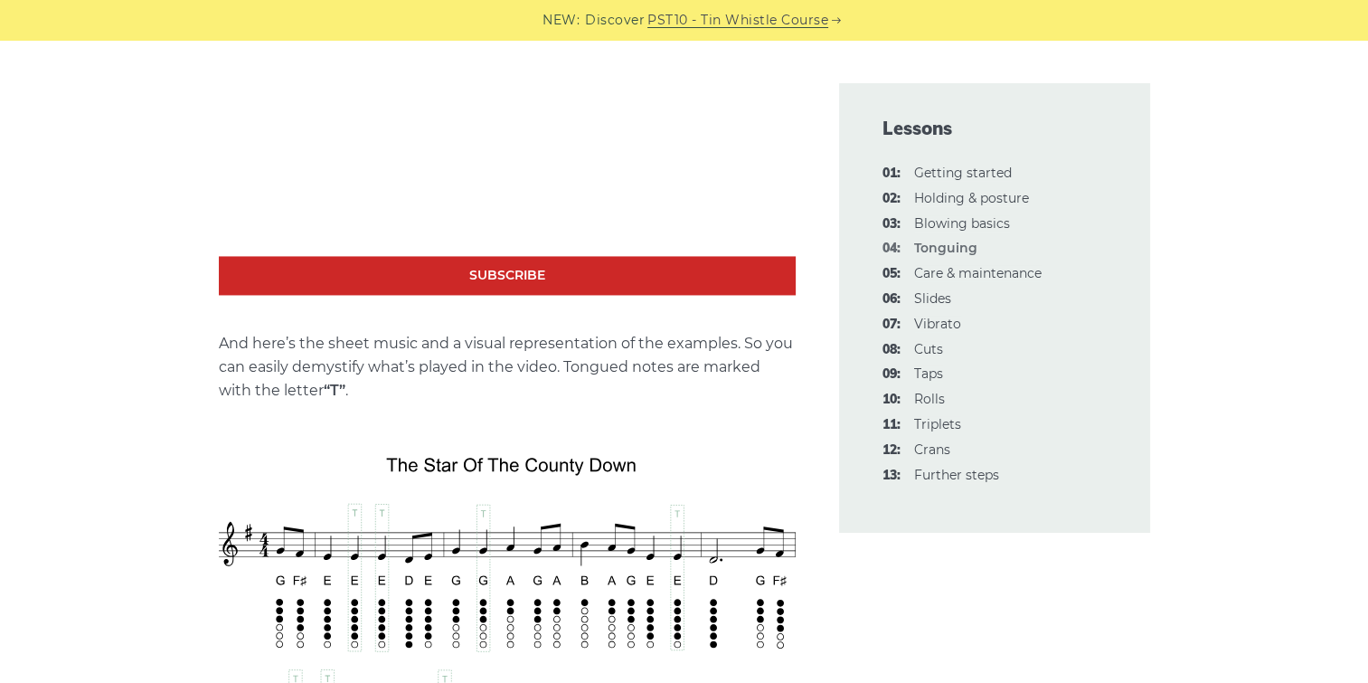
scroll to position [3074, 0]
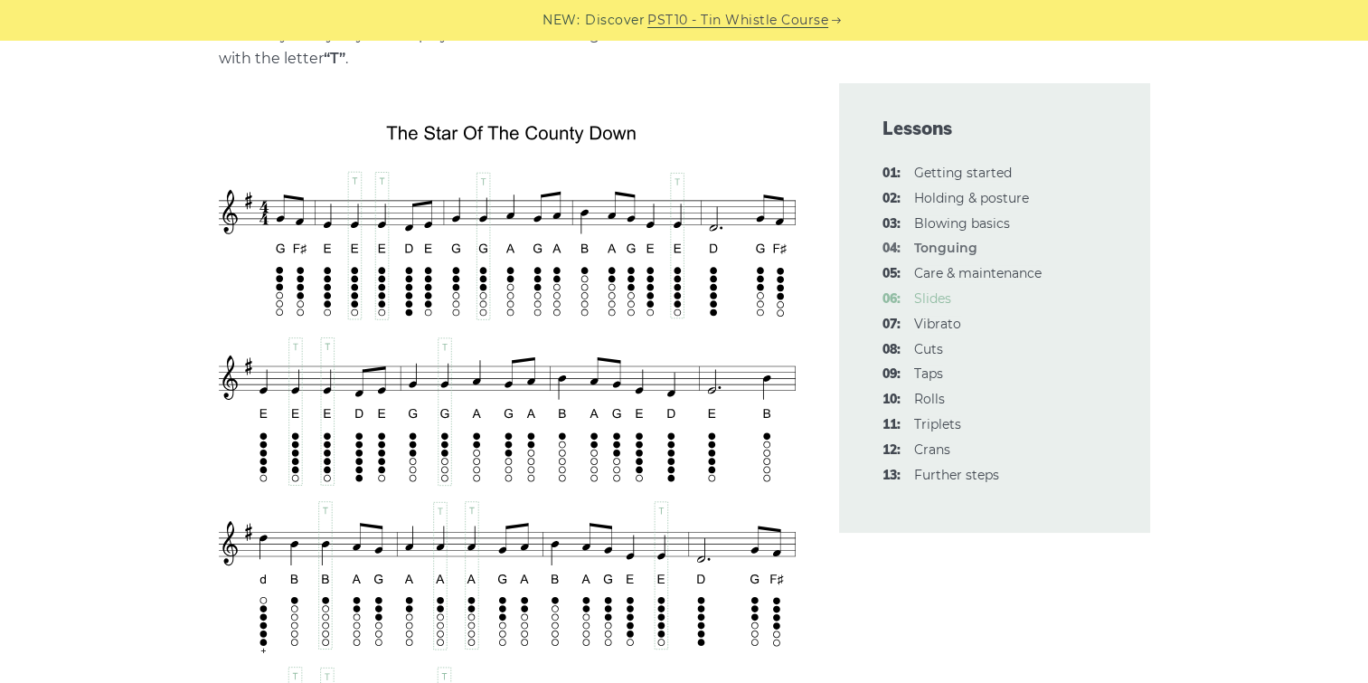
click at [934, 297] on link "06: Slides" at bounding box center [932, 298] width 37 height 16
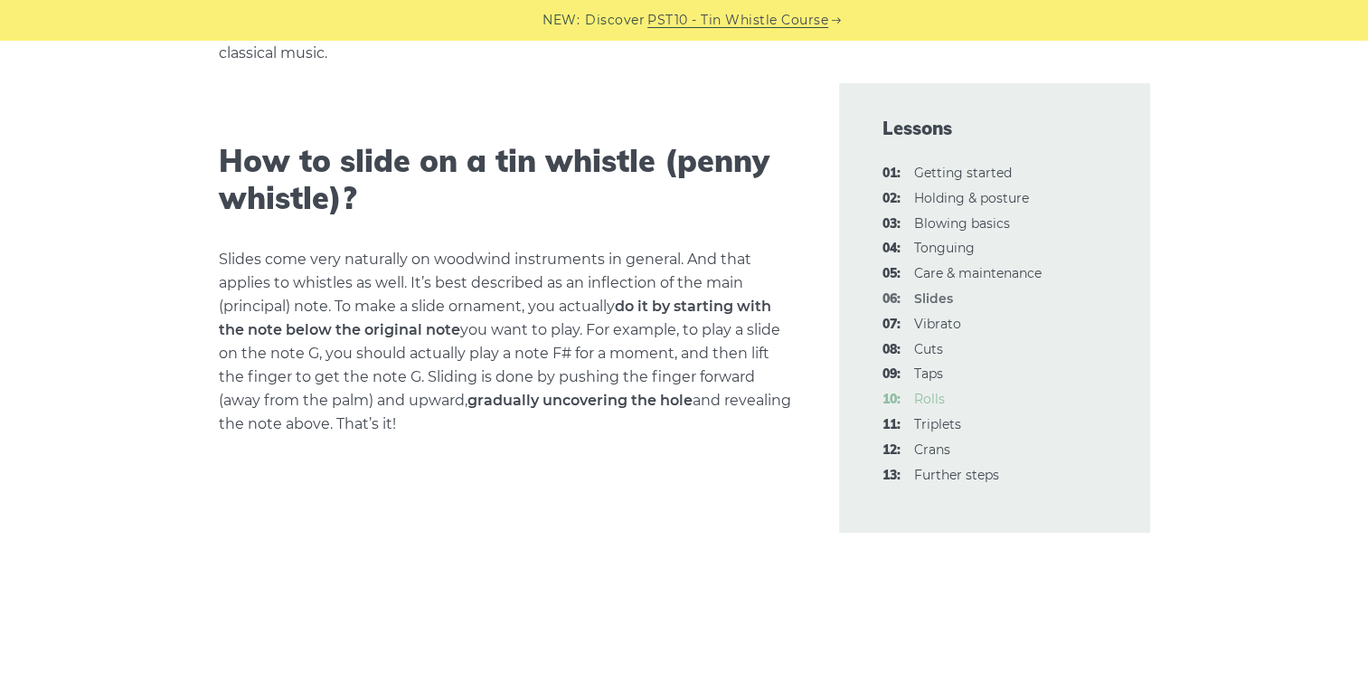
scroll to position [904, 0]
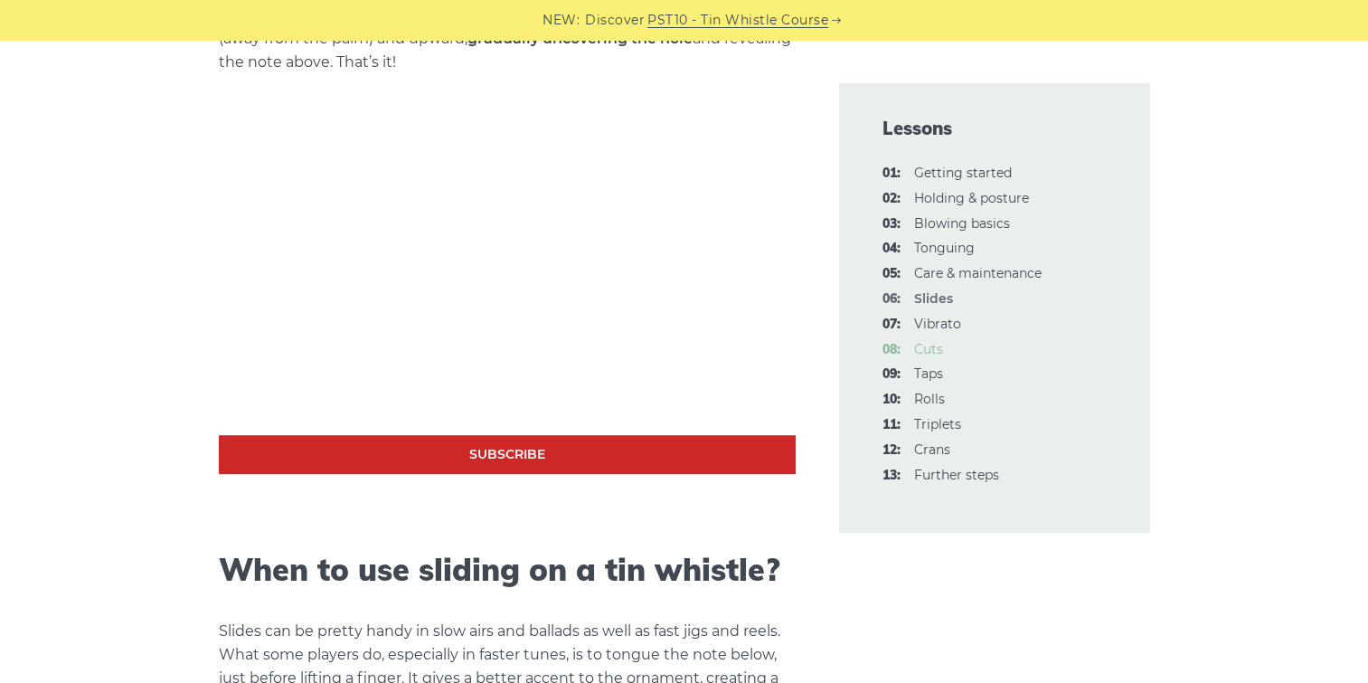
click at [924, 349] on link "08: Cuts" at bounding box center [928, 349] width 29 height 16
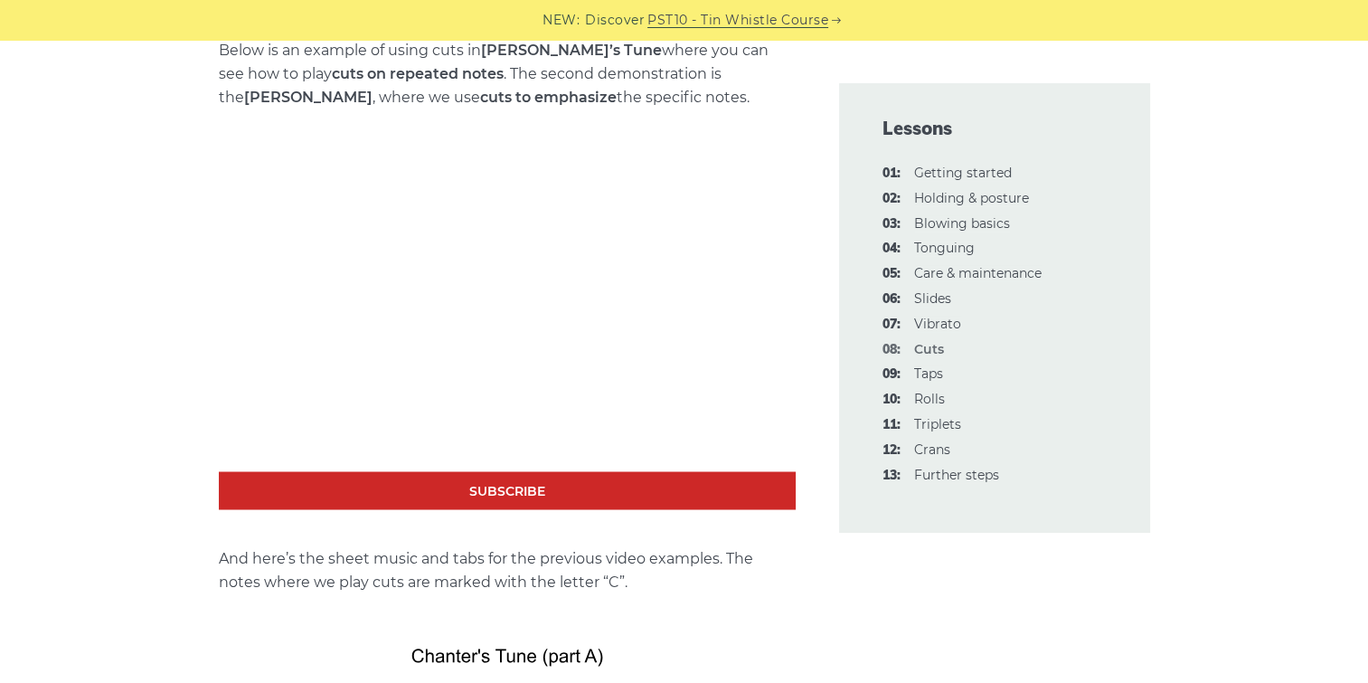
scroll to position [3074, 0]
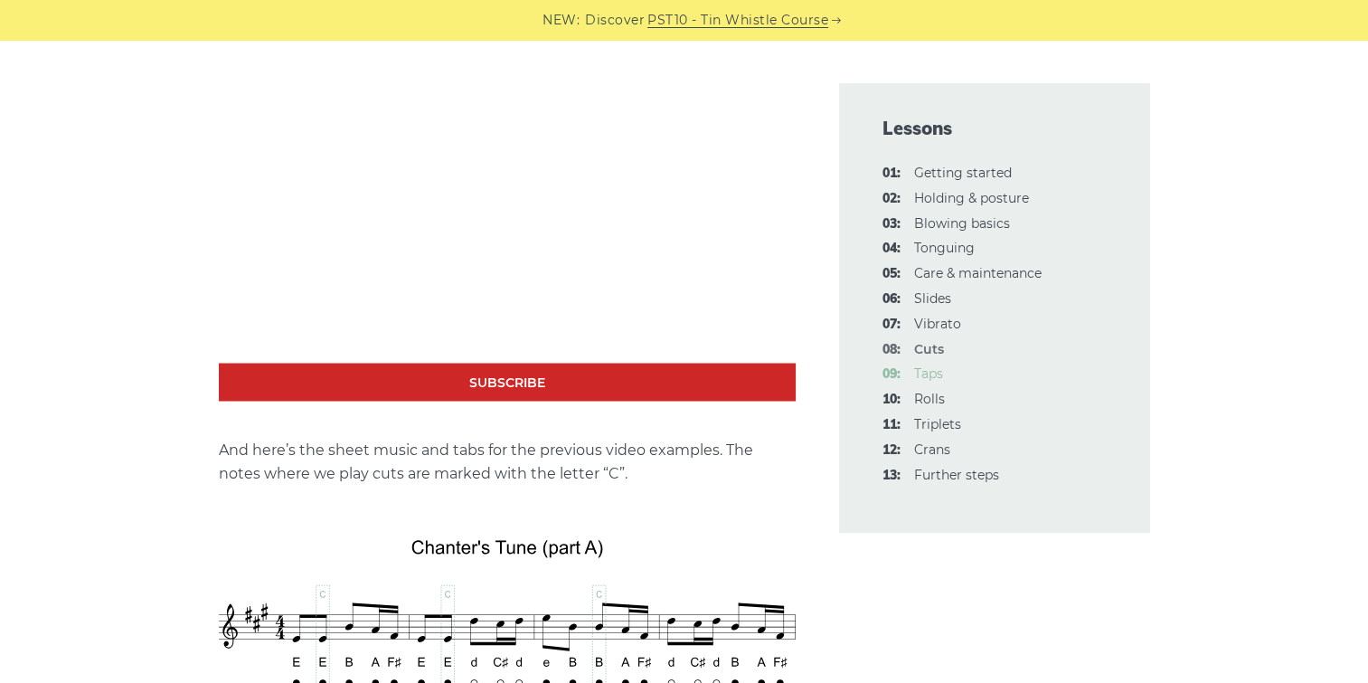
click at [930, 369] on link "09: Taps" at bounding box center [928, 373] width 29 height 16
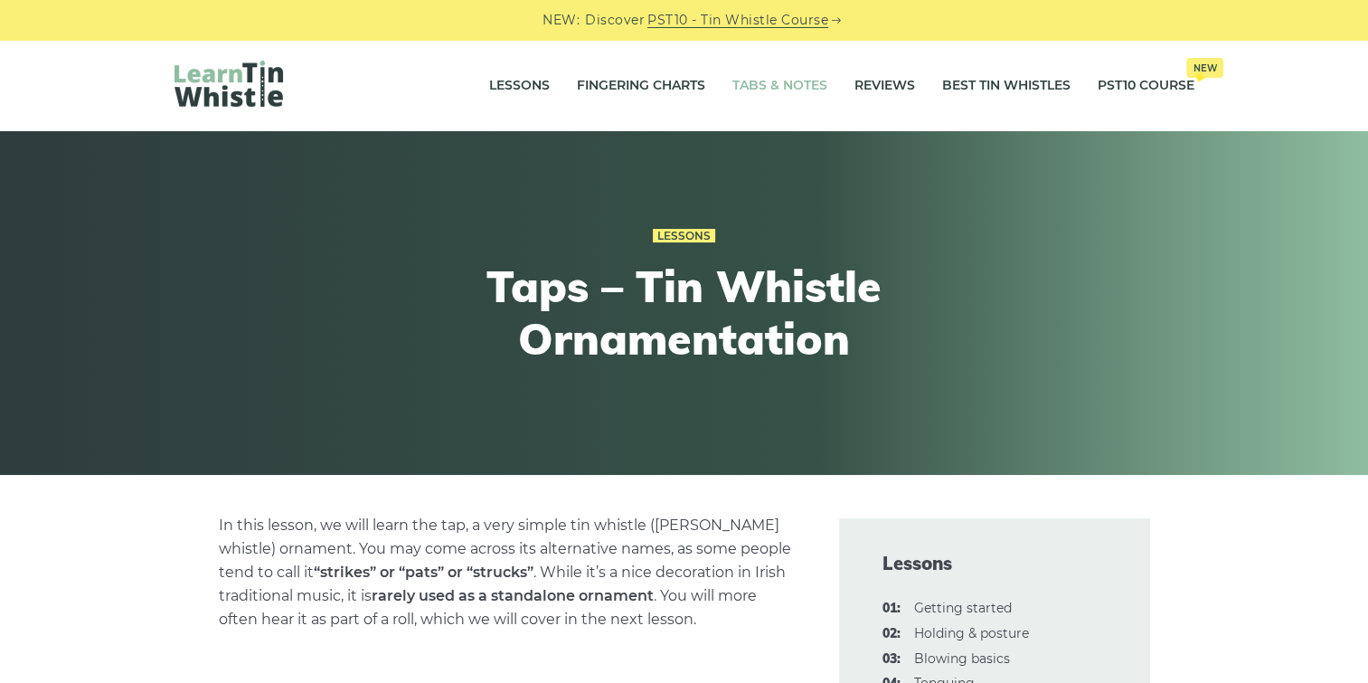
click at [788, 75] on link "Tabs & Notes" at bounding box center [779, 85] width 95 height 45
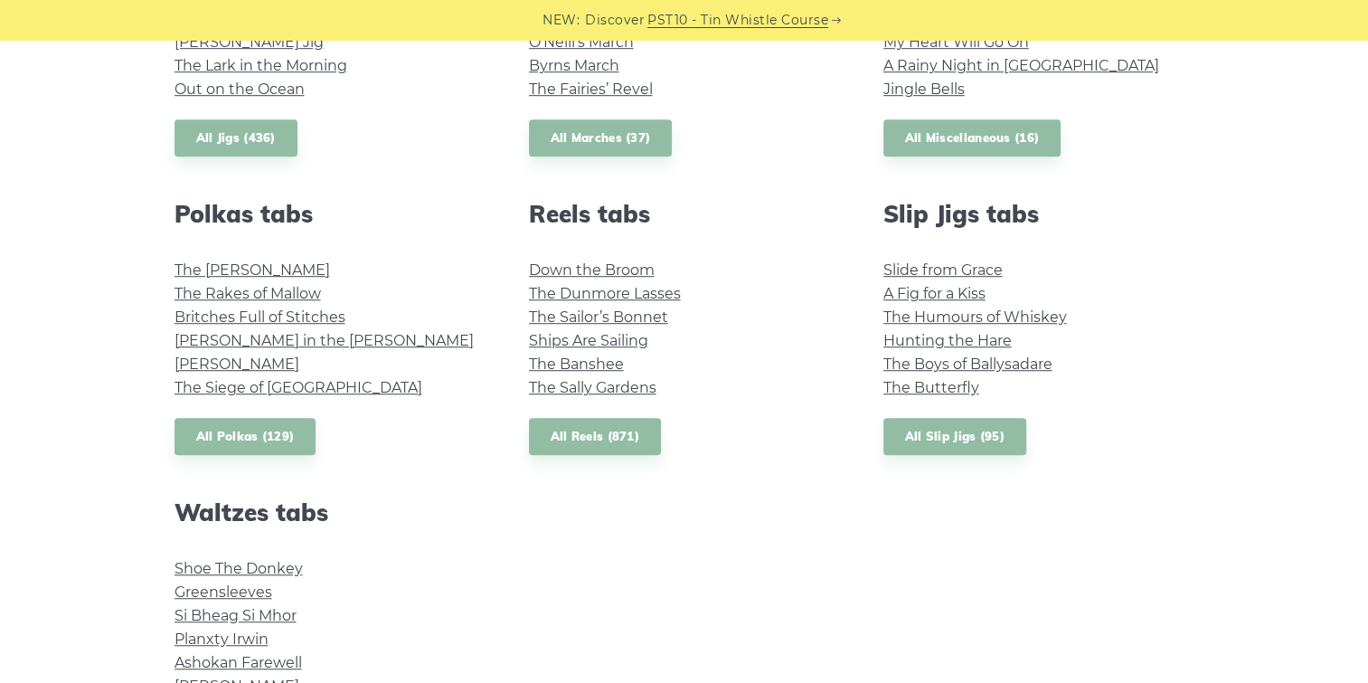
scroll to position [1447, 0]
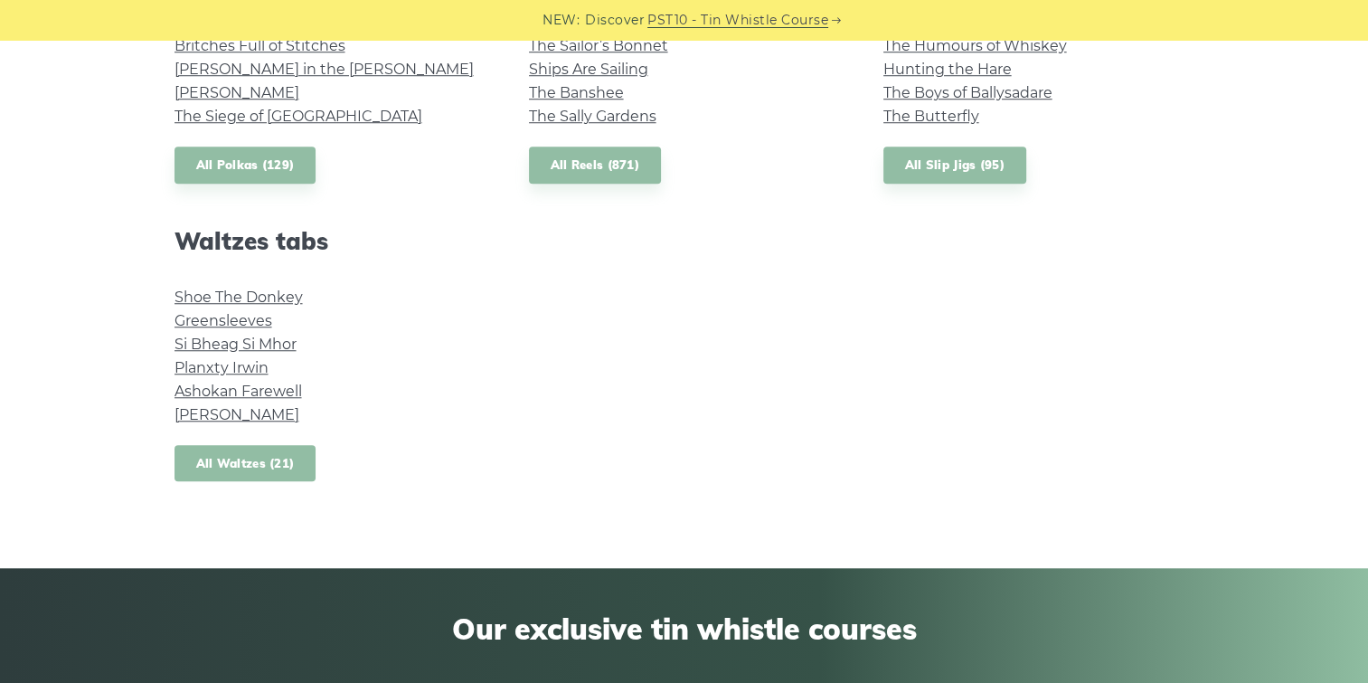
click at [230, 466] on link "All Waltzes (21)" at bounding box center [246, 463] width 142 height 37
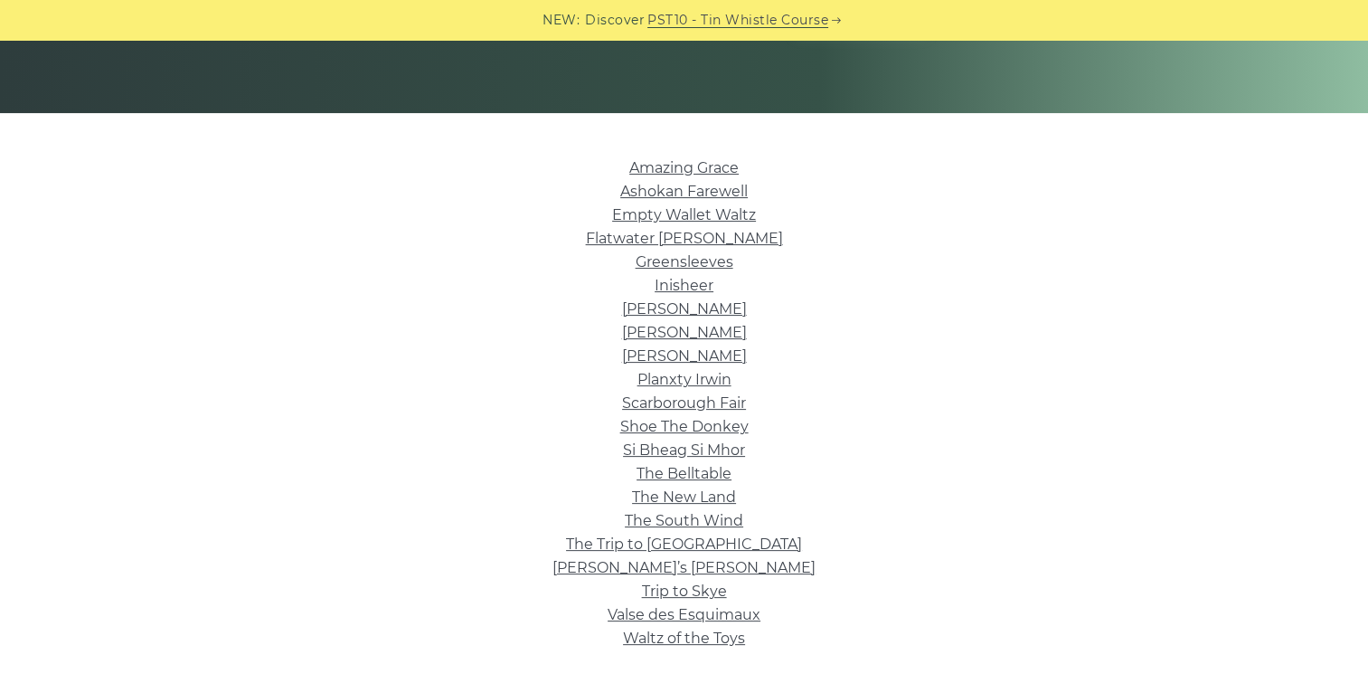
scroll to position [452, 0]
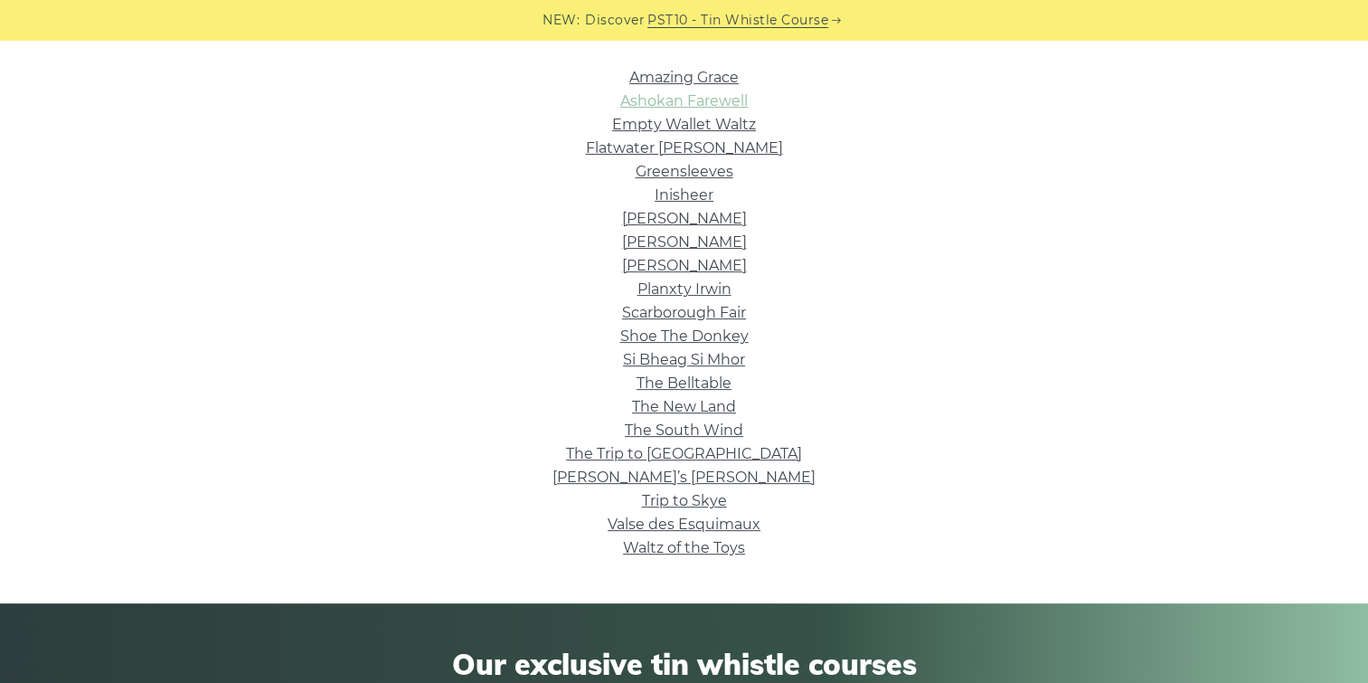
click at [720, 101] on link "Ashokan Farewell" at bounding box center [683, 100] width 127 height 17
click at [732, 216] on link "Margaret’s Waltz" at bounding box center [684, 218] width 125 height 17
click at [688, 167] on link "Greensleeves" at bounding box center [685, 171] width 98 height 17
click at [716, 333] on link "Shoe The Donkey" at bounding box center [684, 335] width 128 height 17
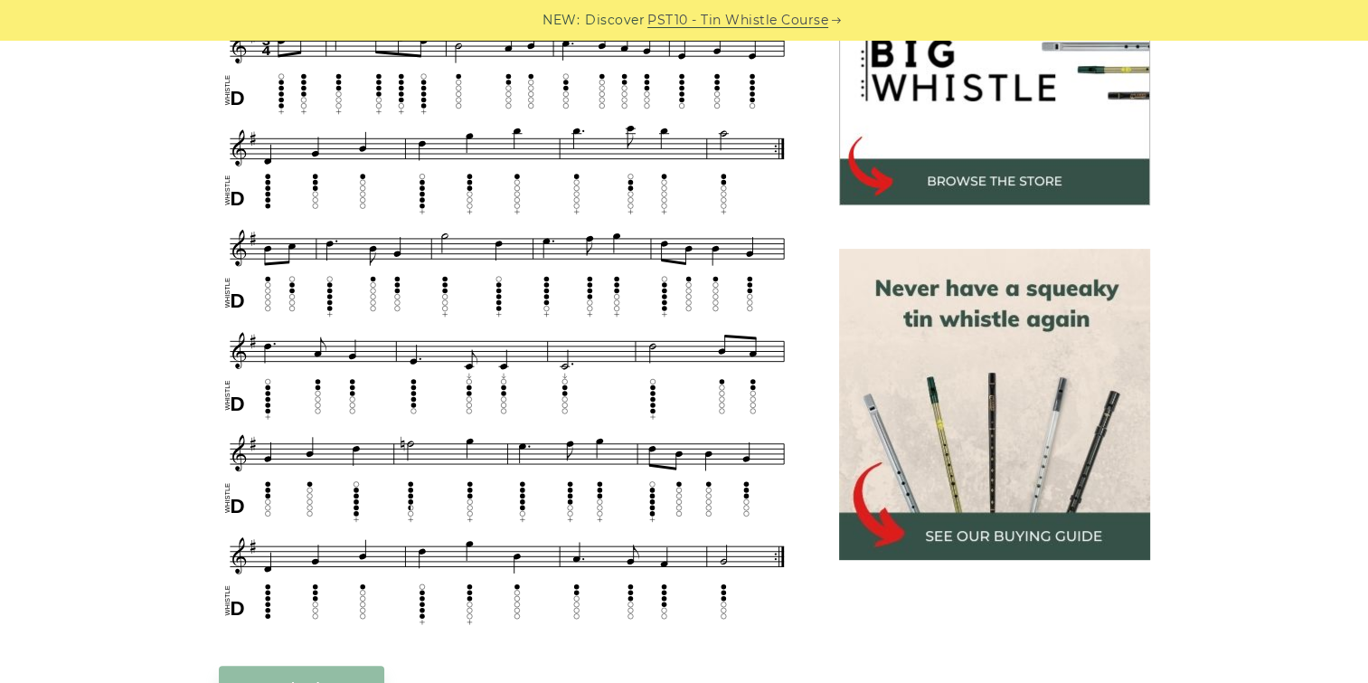
scroll to position [452, 0]
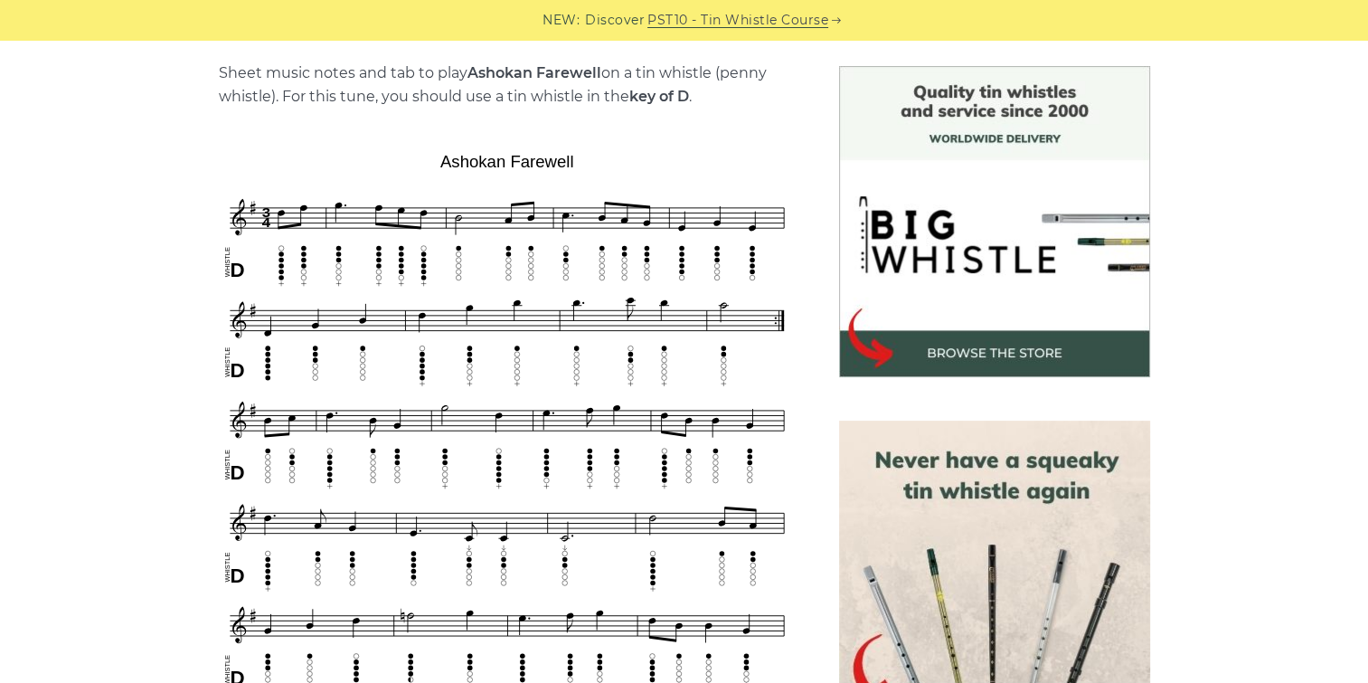
drag, startPoint x: 467, startPoint y: 72, endPoint x: 601, endPoint y: 70, distance: 134.8
click at [601, 70] on p "Sheet music notes and tab to play Ashokan Farewell on a tin whistle (penny whis…" at bounding box center [507, 84] width 577 height 47
drag, startPoint x: 601, startPoint y: 70, endPoint x: 564, endPoint y: 67, distance: 37.2
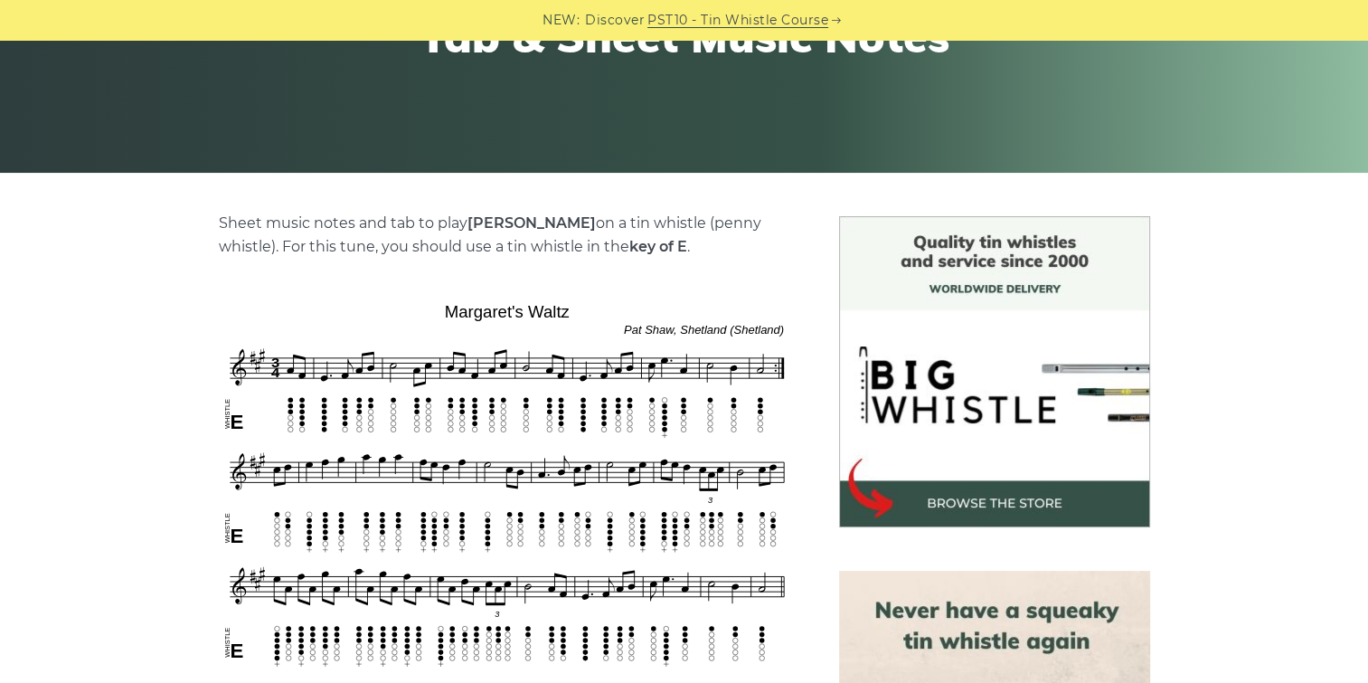
scroll to position [452, 0]
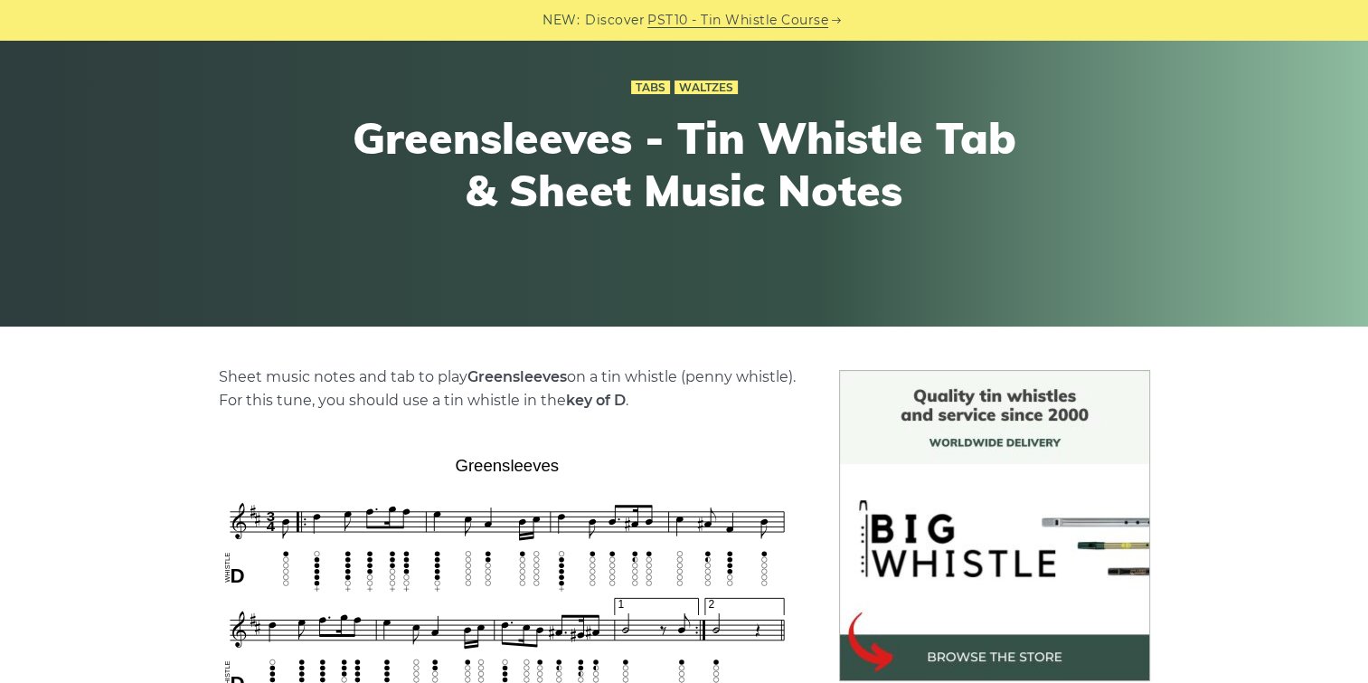
scroll to position [362, 0]
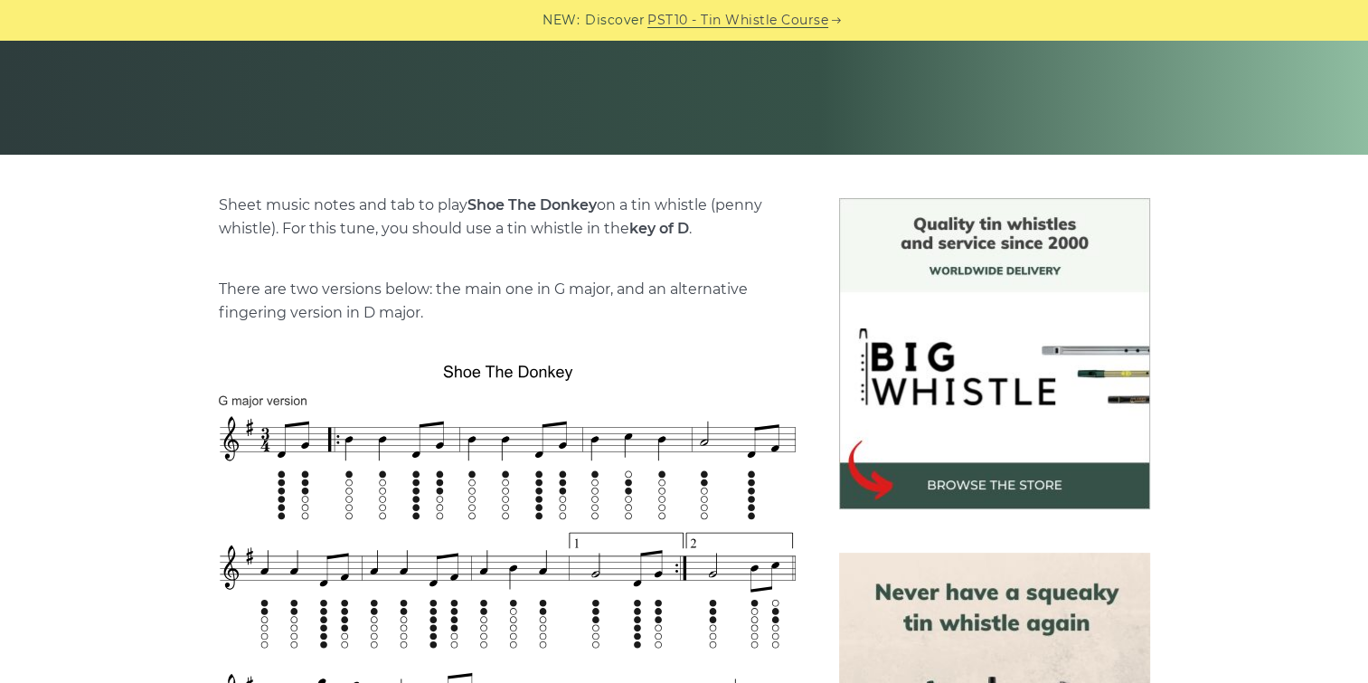
scroll to position [543, 0]
